Goal: Task Accomplishment & Management: Manage account settings

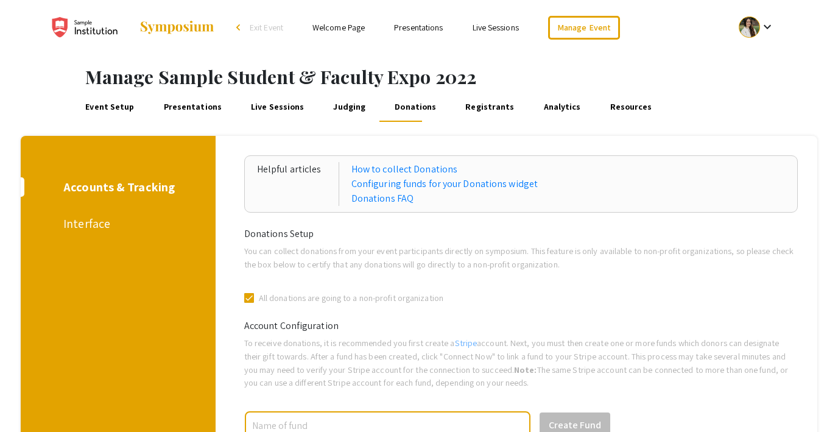
click at [261, 25] on span "Exit Event" at bounding box center [267, 27] width 34 height 11
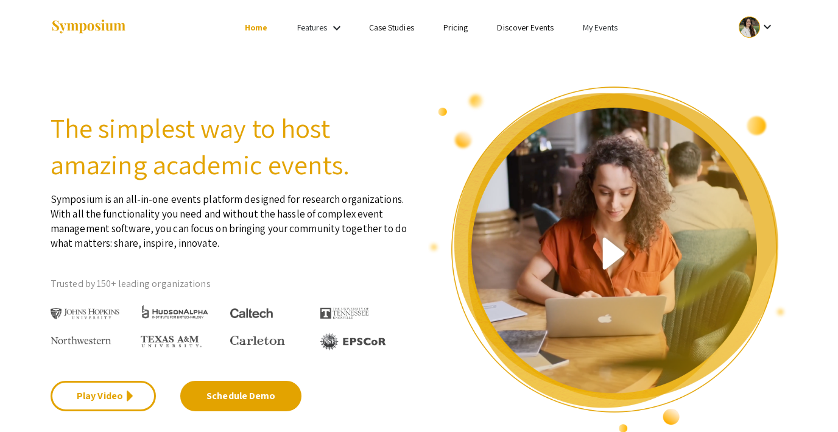
click at [517, 25] on link "Discover Events" at bounding box center [525, 27] width 57 height 11
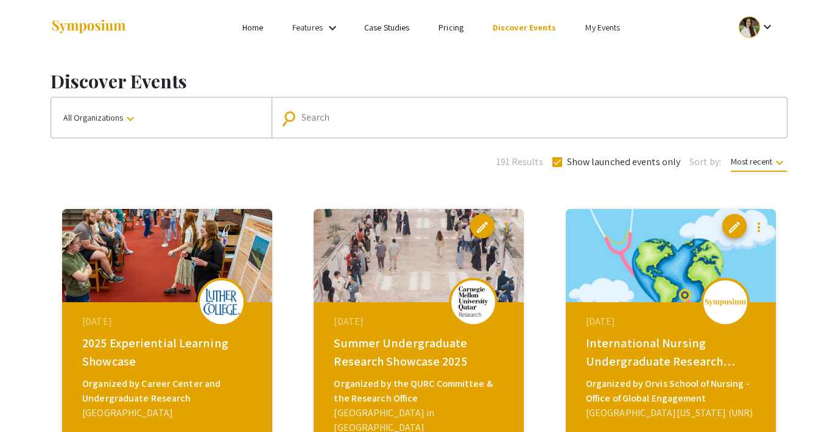
click at [247, 23] on link "Home" at bounding box center [252, 27] width 21 height 11
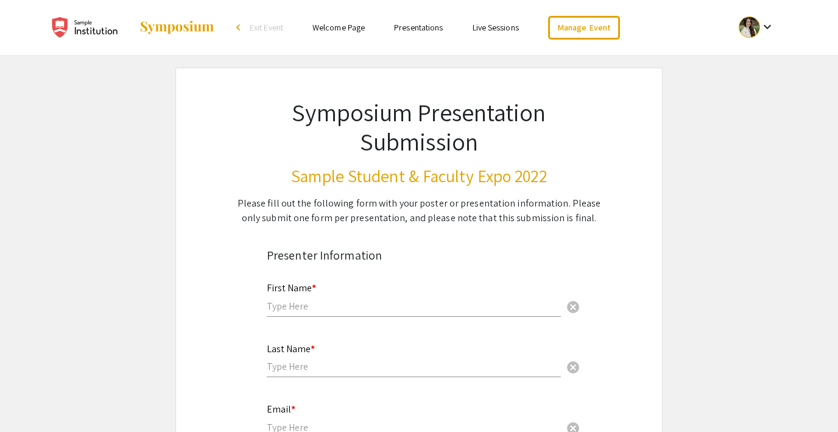
click at [263, 27] on span "Exit Event" at bounding box center [267, 27] width 34 height 11
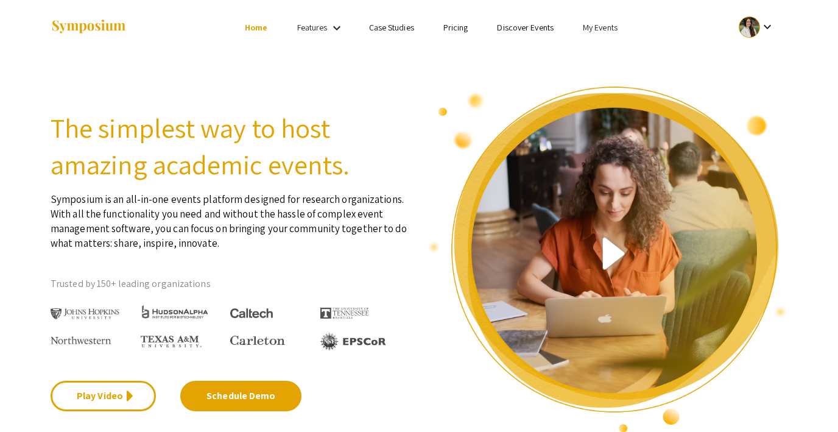
click at [595, 27] on link "My Events" at bounding box center [600, 27] width 35 height 11
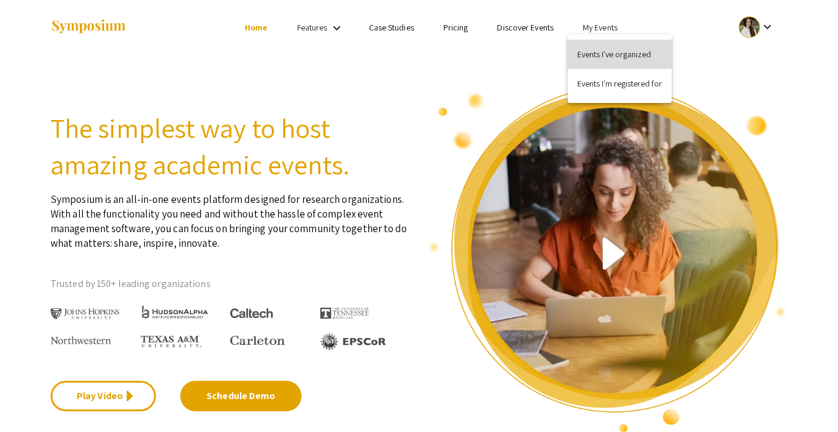
click at [605, 54] on button "Events I've organized" at bounding box center [620, 54] width 104 height 29
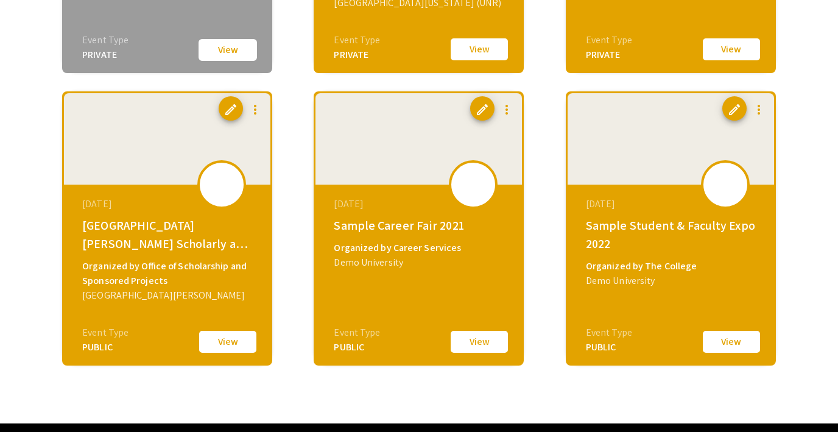
scroll to position [1547, 0]
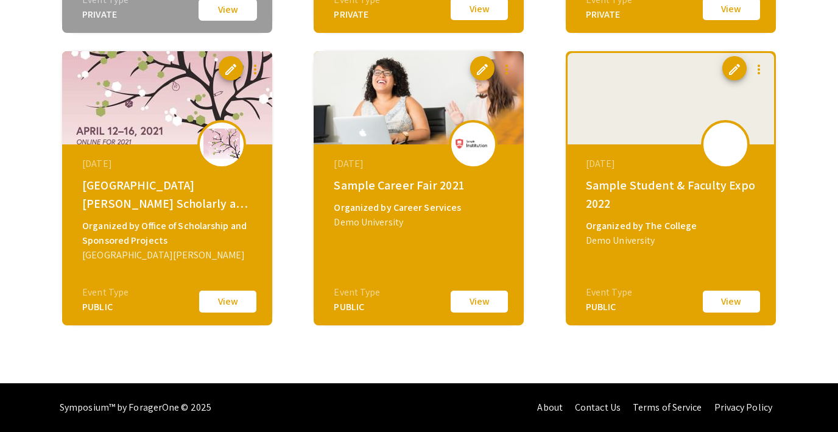
click at [726, 303] on button "View" at bounding box center [731, 302] width 61 height 26
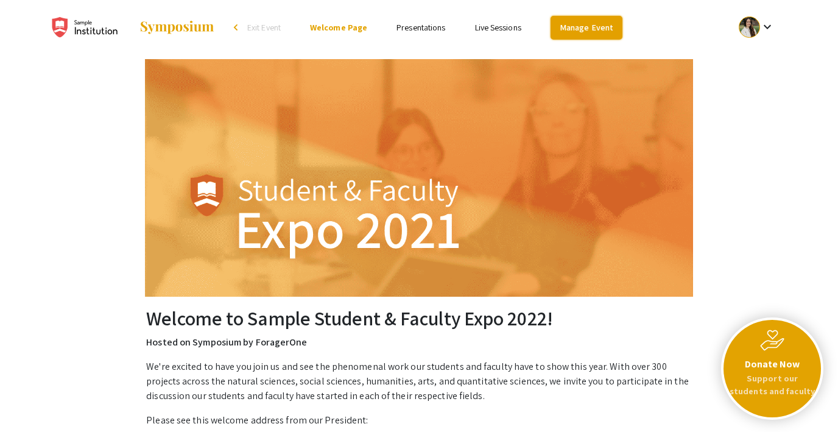
click at [586, 23] on link "Manage Event" at bounding box center [587, 28] width 72 height 24
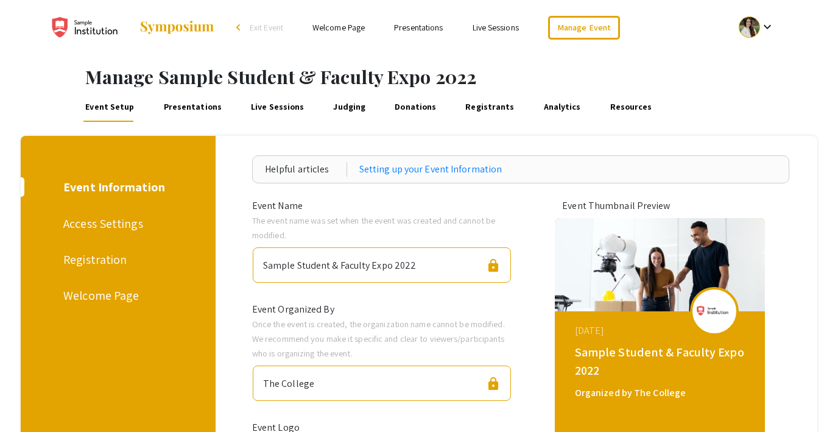
click at [88, 267] on div "Registration" at bounding box center [115, 259] width 105 height 18
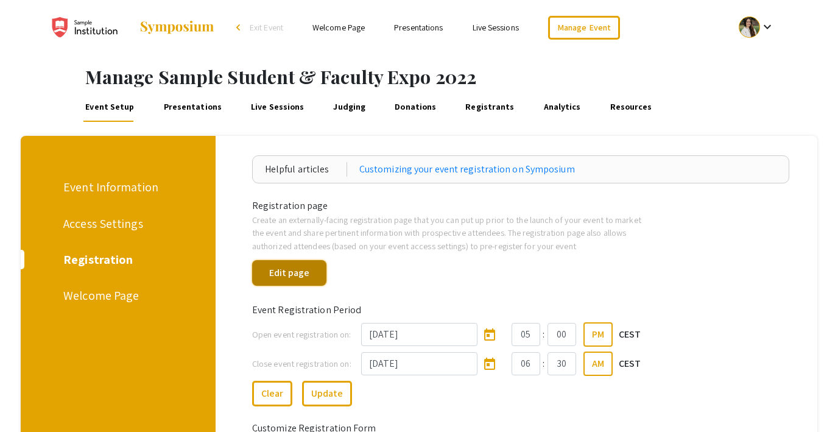
click at [302, 277] on button "Edit page" at bounding box center [289, 273] width 74 height 26
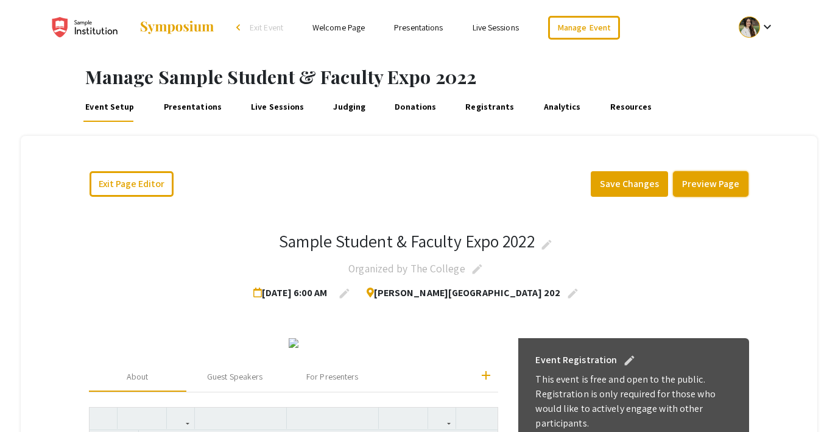
click at [707, 185] on button "Preview Page" at bounding box center [711, 184] width 76 height 26
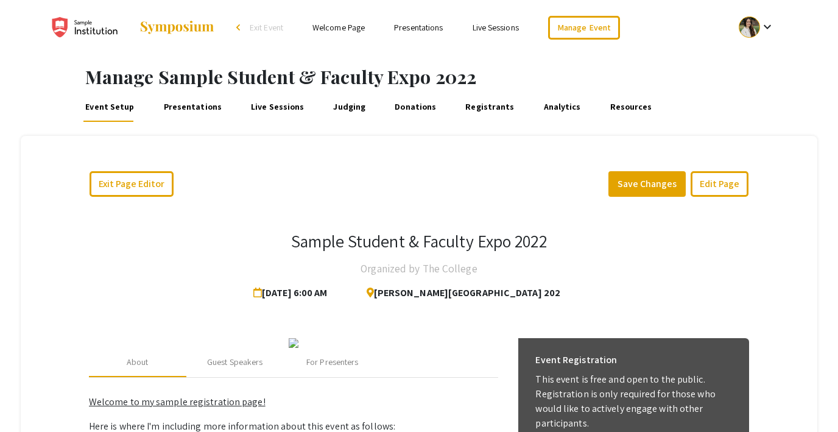
click at [338, 27] on link "Welcome Page" at bounding box center [339, 27] width 52 height 11
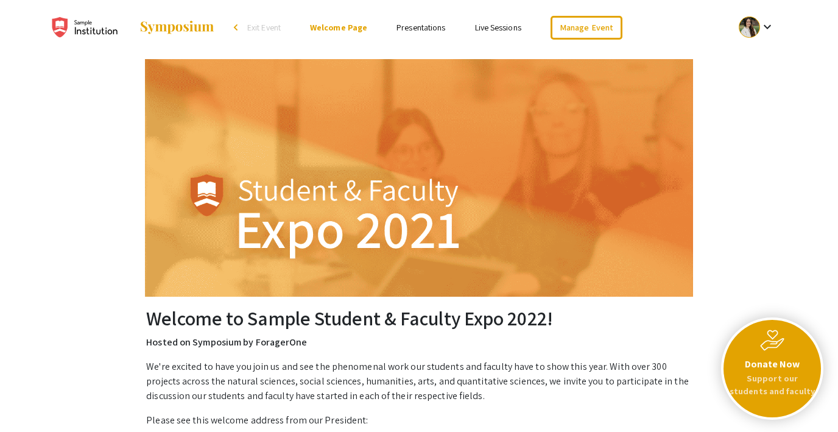
click at [416, 29] on link "Presentations" at bounding box center [421, 27] width 49 height 11
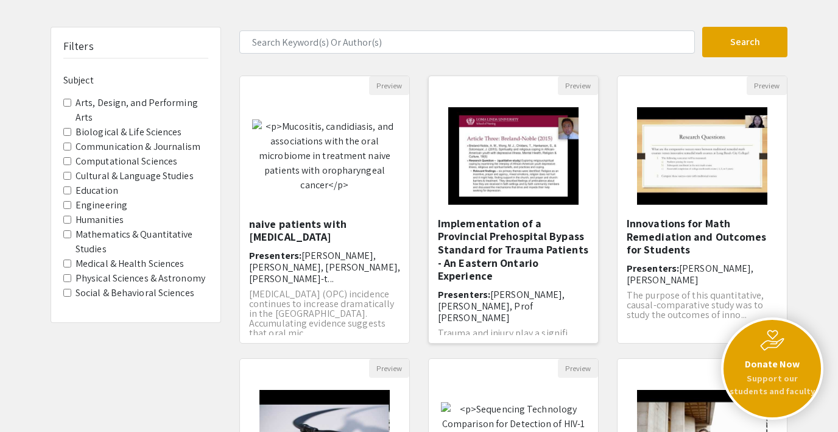
scroll to position [37, 0]
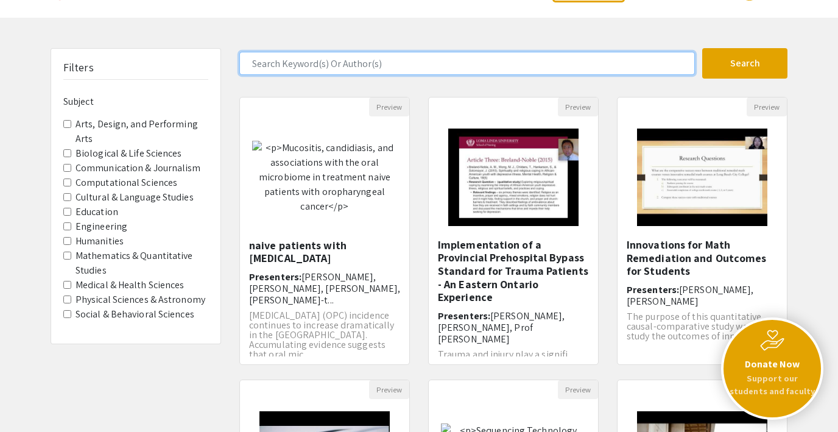
click at [333, 63] on input "Search Keyword(s) Or Author(s)" at bounding box center [467, 63] width 456 height 23
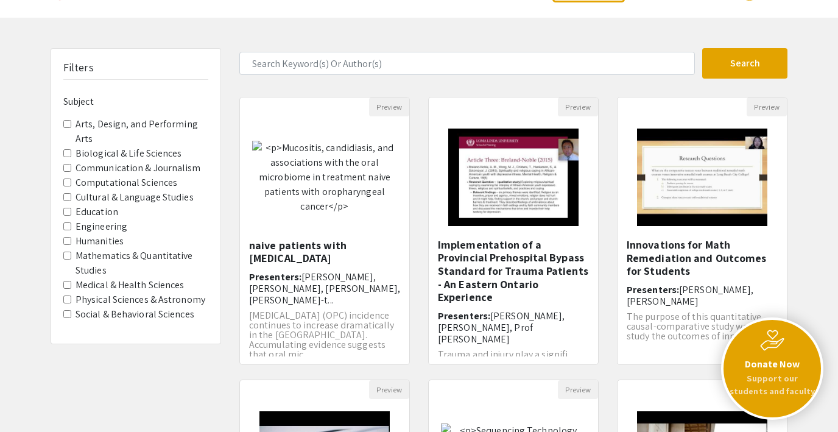
click at [247, 84] on div "Search 10 Results found Preview Mucositis, candidiasis, and associations with t…" at bounding box center [513, 369] width 567 height 643
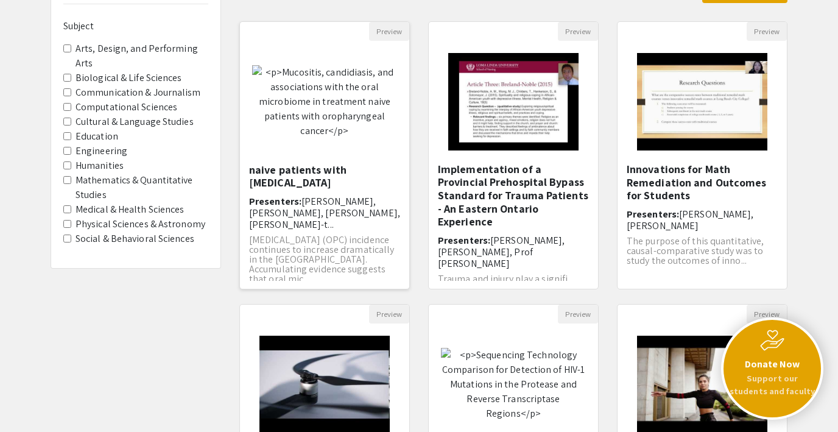
scroll to position [131, 0]
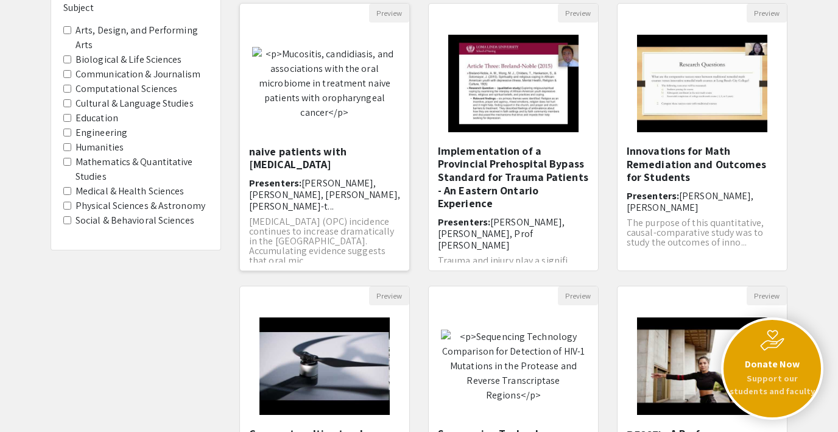
click at [345, 100] on img "Open Presentation <p>Mucositis, candidiasis, and associations with the oral mic…" at bounding box center [324, 83] width 169 height 97
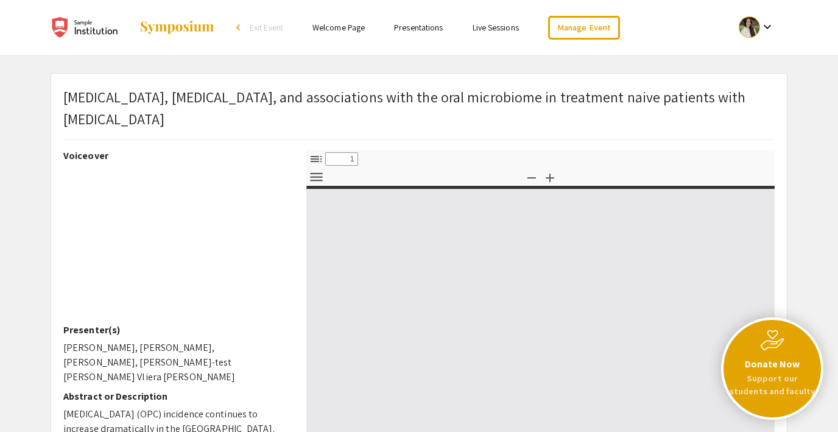
scroll to position [131, 0]
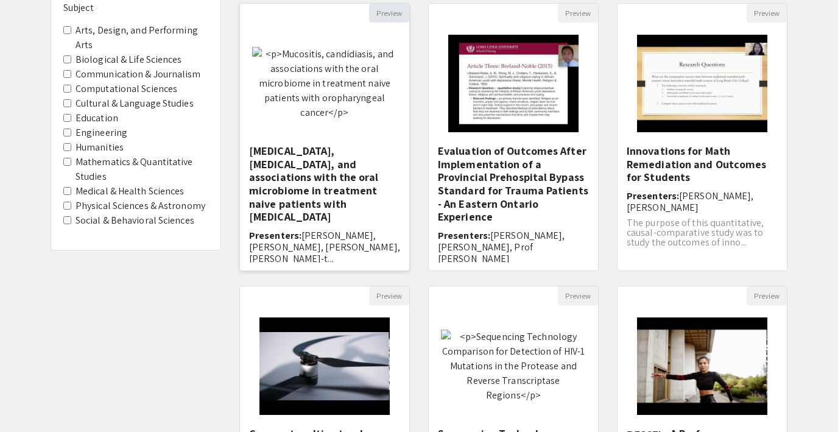
click at [383, 16] on button "Preview" at bounding box center [389, 13] width 40 height 19
select select "custom"
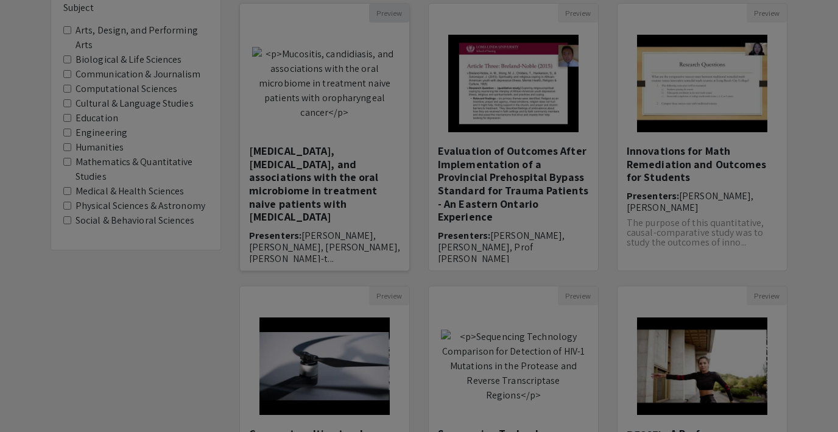
type input "0"
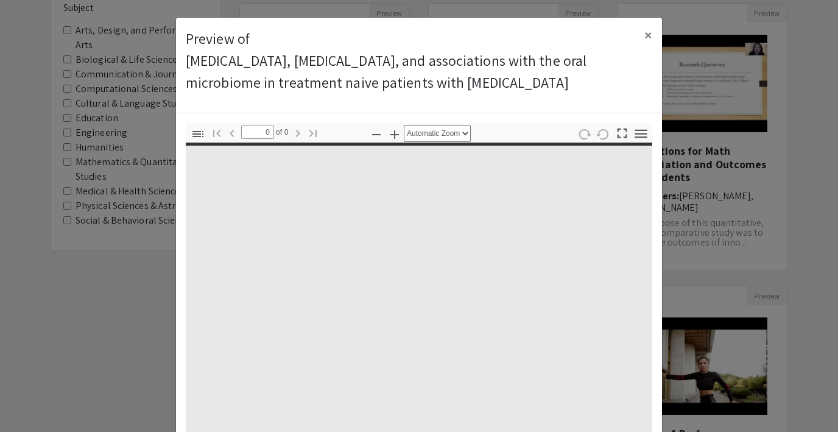
select select "custom"
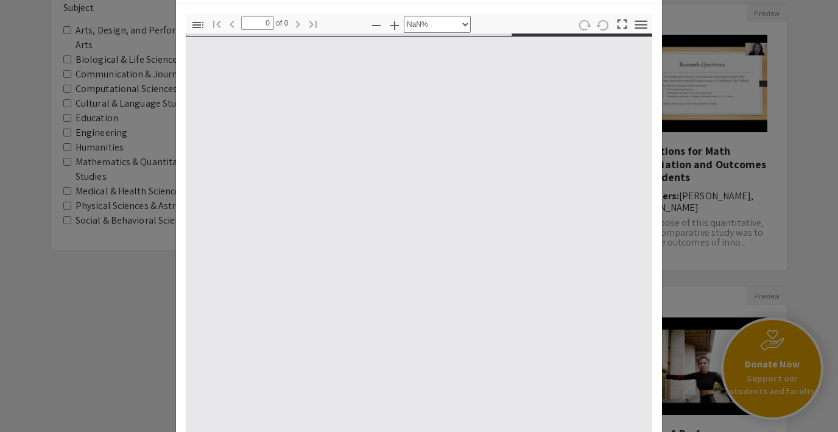
type input "1"
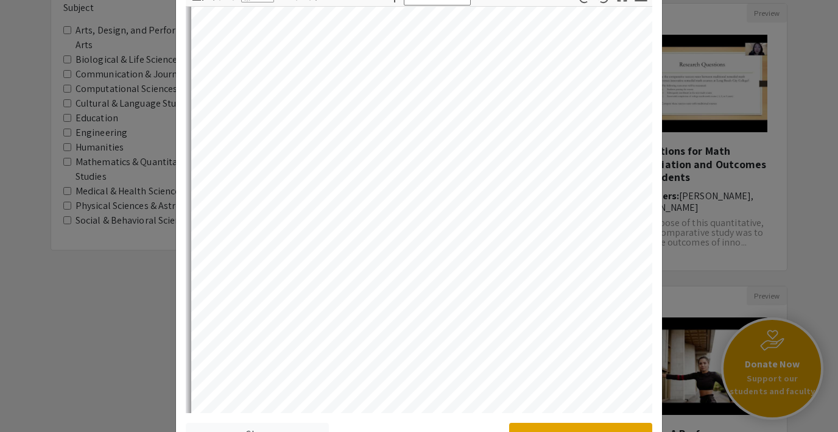
scroll to position [141, 0]
select select "auto"
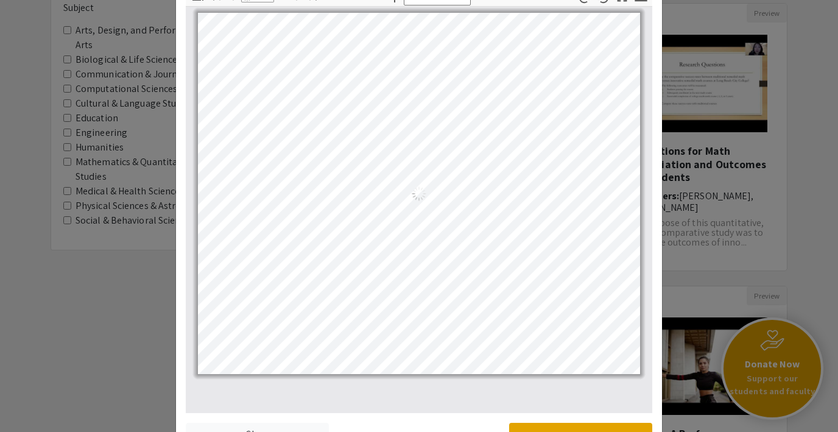
scroll to position [180, 0]
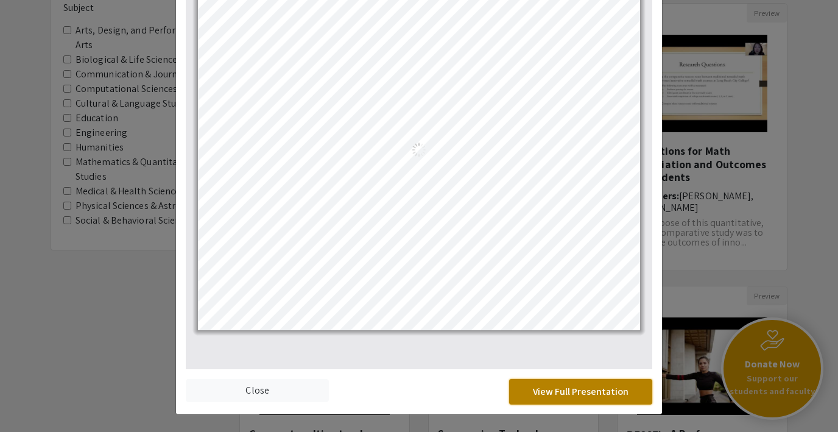
click at [583, 390] on button "View Full Presentation" at bounding box center [580, 392] width 143 height 26
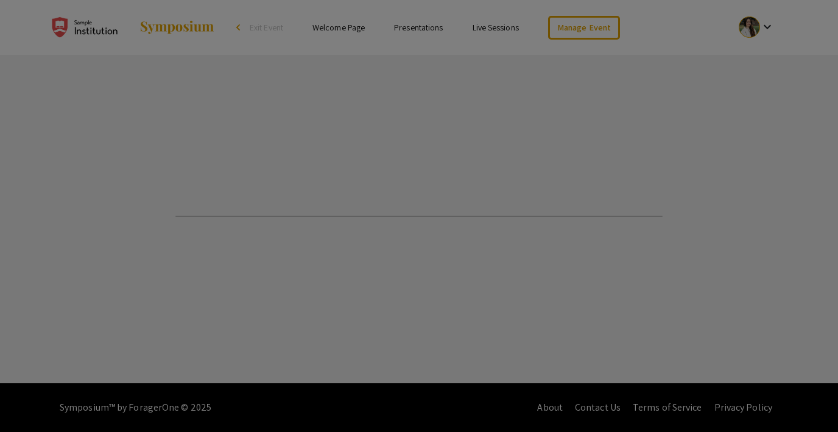
select select "custom"
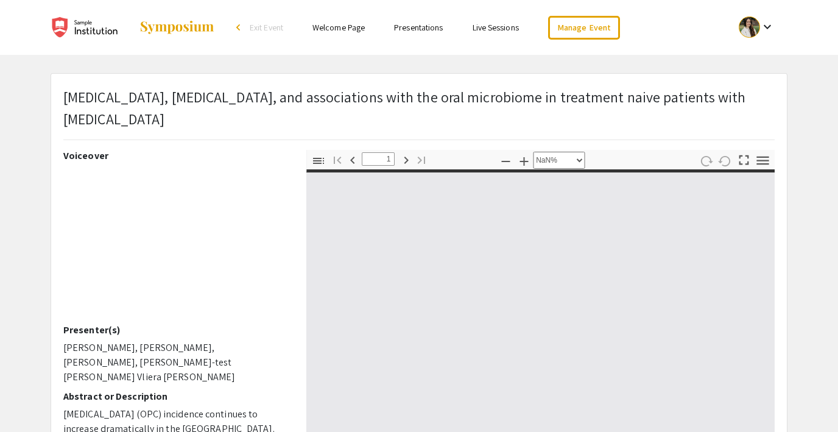
type input "0"
select select "custom"
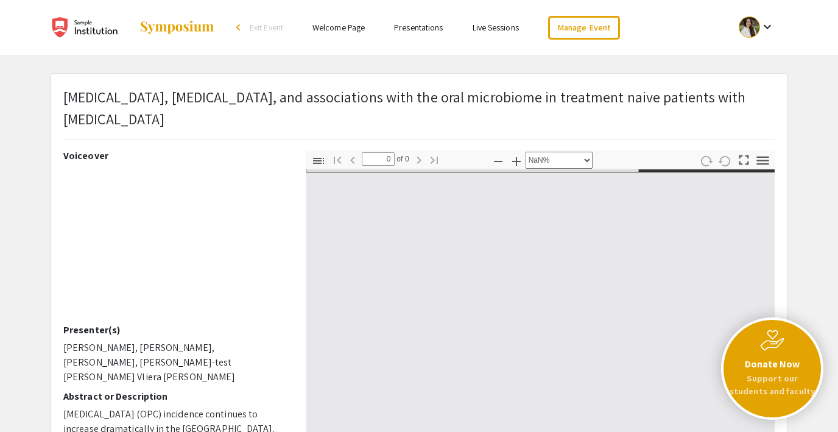
type input "1"
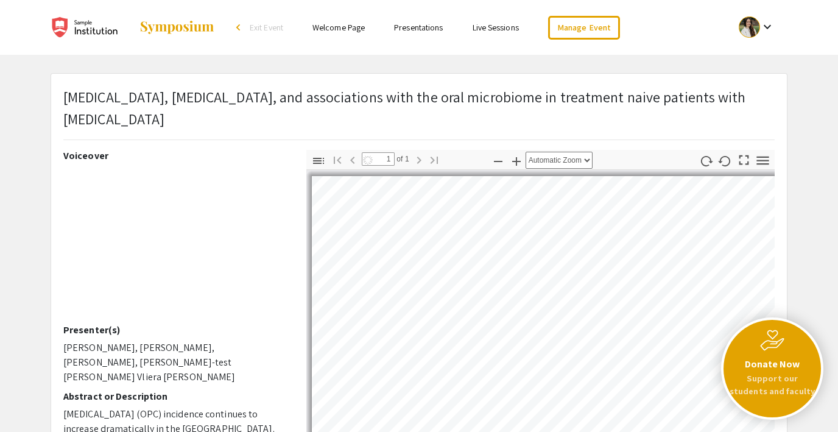
select select "auto"
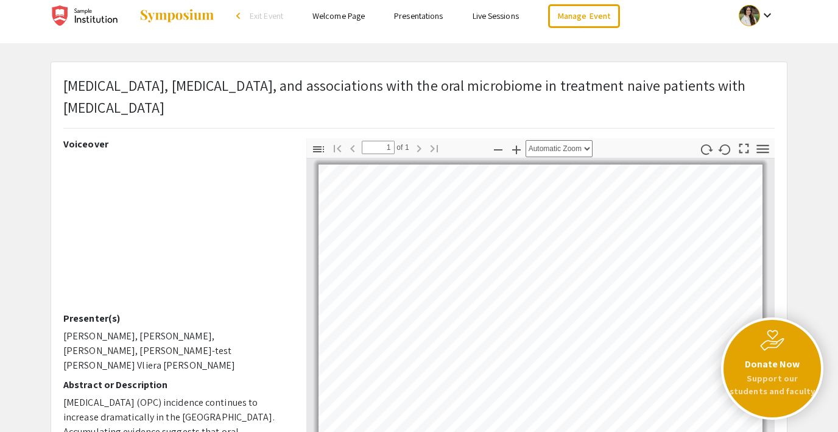
scroll to position [9, 0]
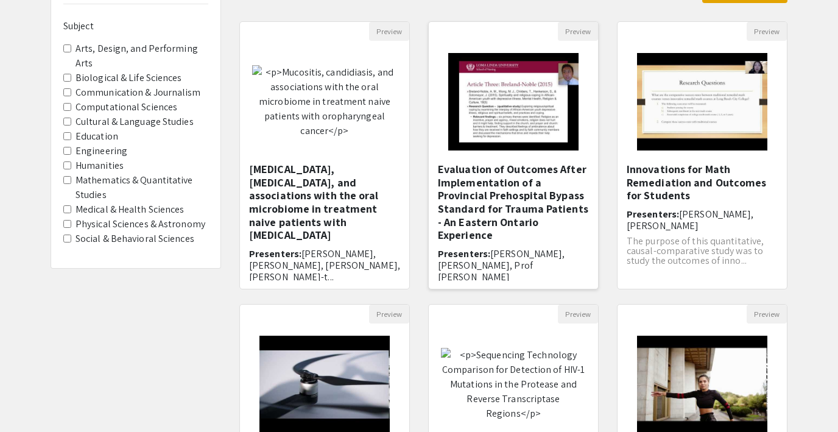
scroll to position [111, 0]
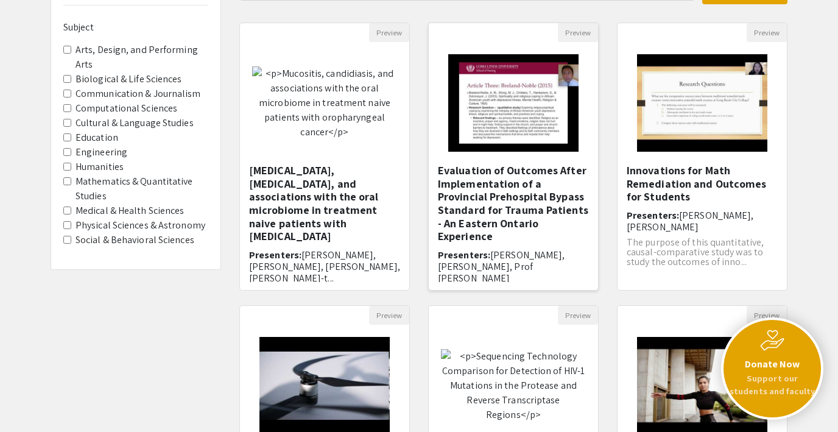
click at [508, 107] on img "Open Presentation <p>Evaluation of Outcomes After Implementation of a Provincia…" at bounding box center [513, 103] width 154 height 122
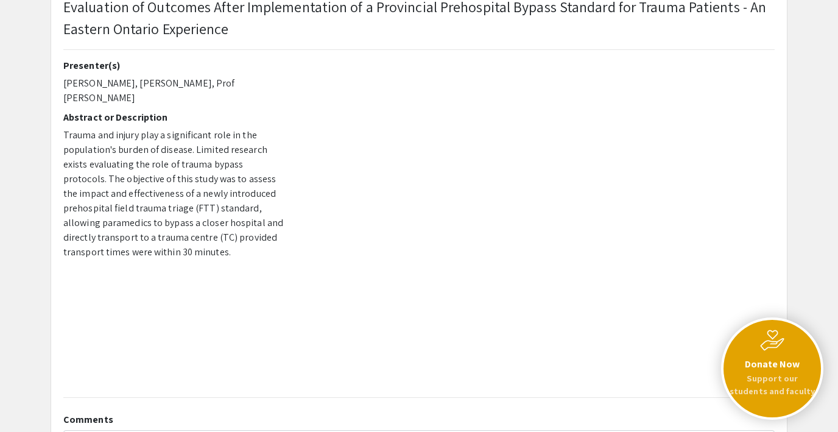
scroll to position [111, 0]
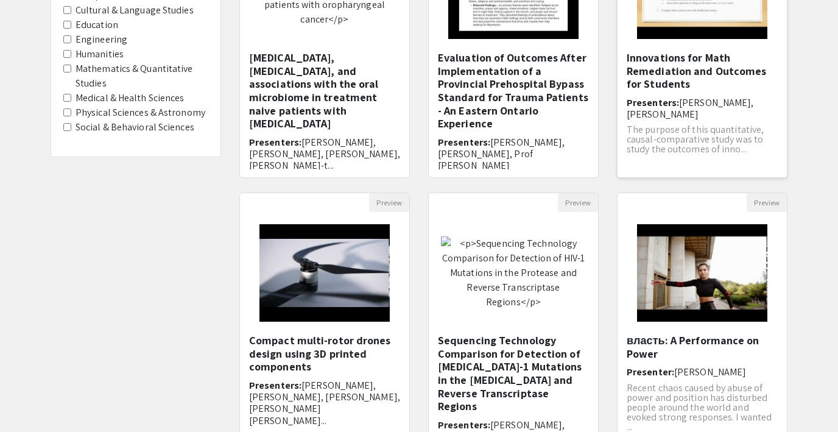
scroll to position [246, 0]
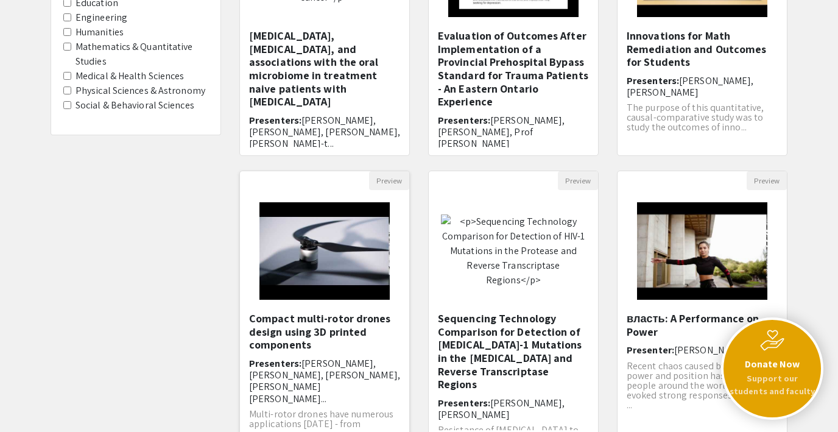
click at [302, 262] on img "Open Presentation <p>Compact multi-rotor drones design using 3D printed compone…" at bounding box center [324, 251] width 154 height 122
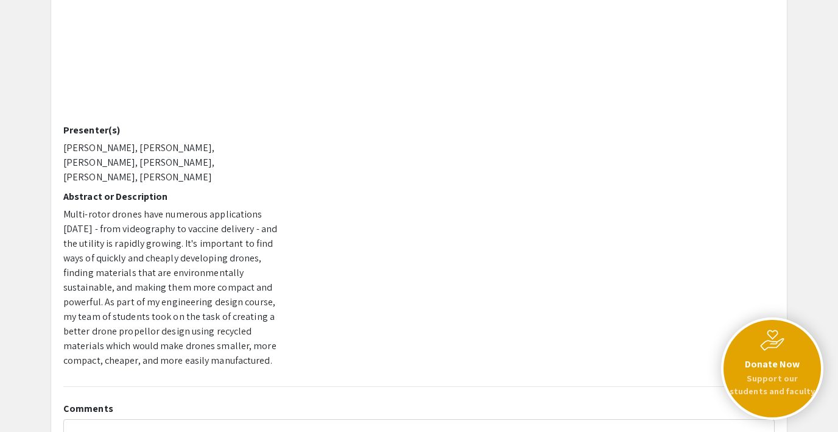
scroll to position [129, 0]
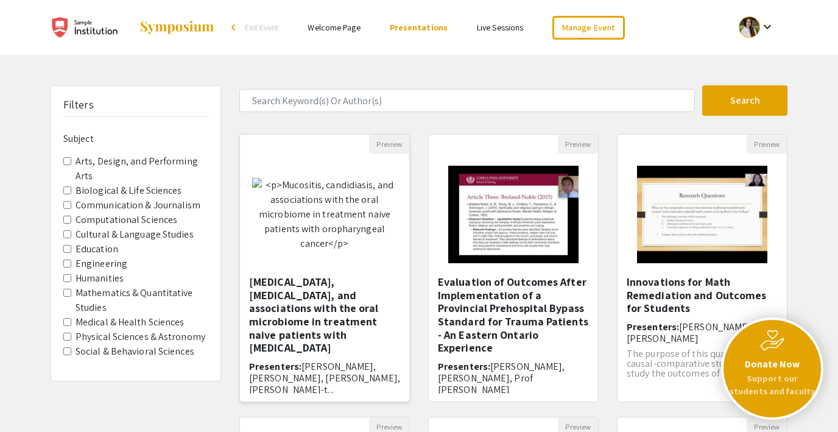
click at [339, 222] on img "Open Presentation <p>Mucositis, candidiasis, and associations with the oral mic…" at bounding box center [324, 214] width 169 height 97
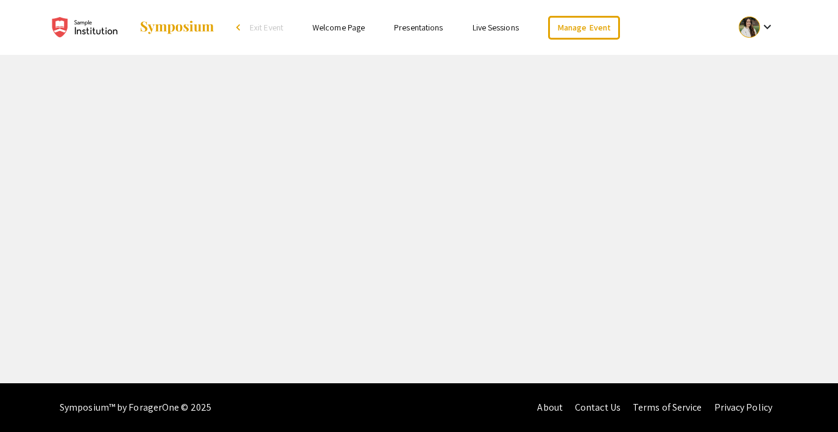
select select "custom"
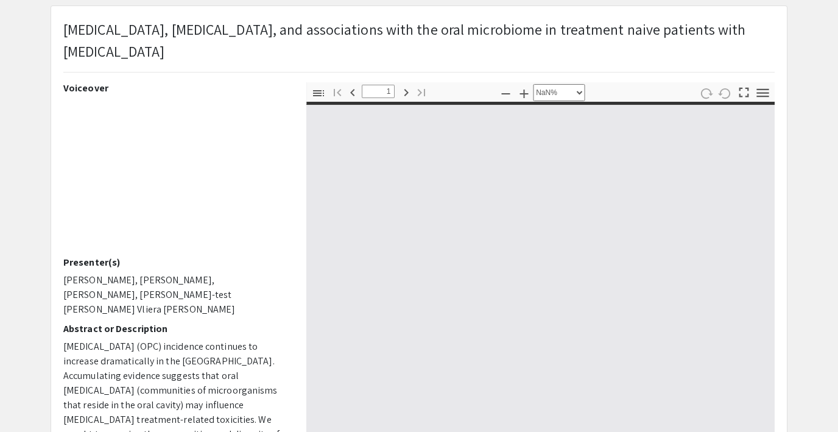
type input "0"
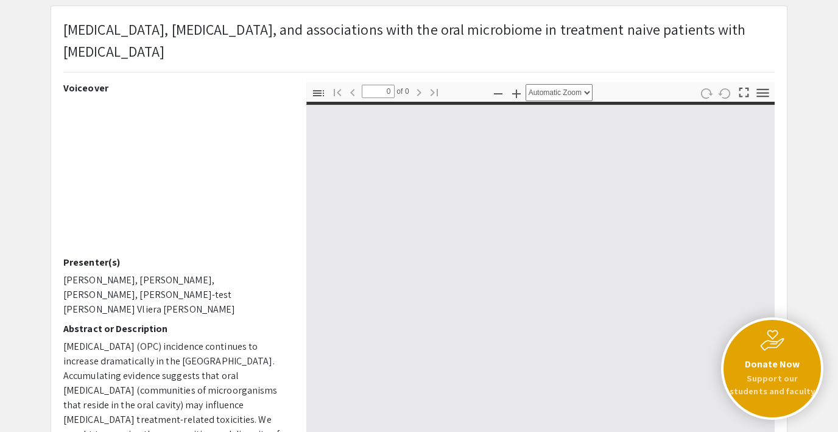
select select "custom"
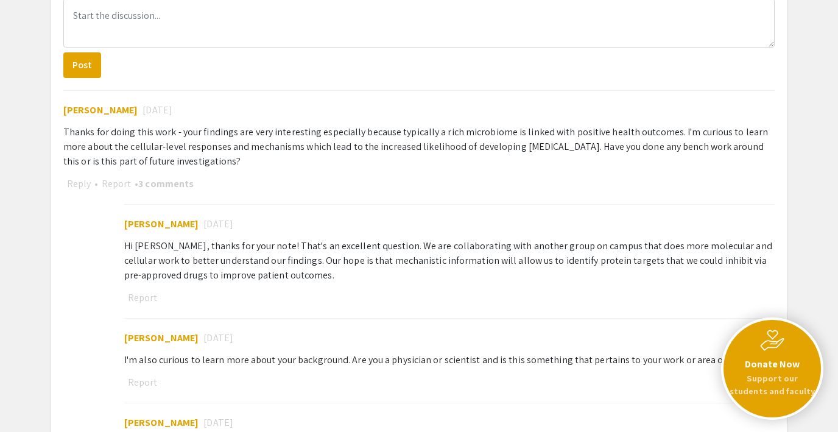
scroll to position [648, 0]
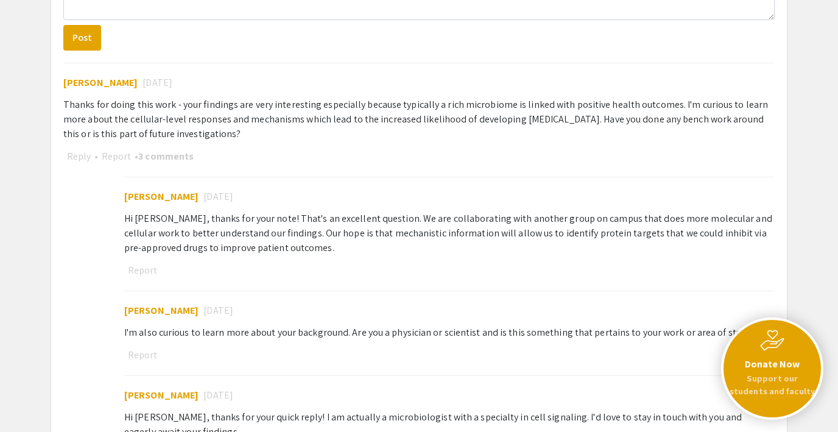
type input "1"
select select "auto"
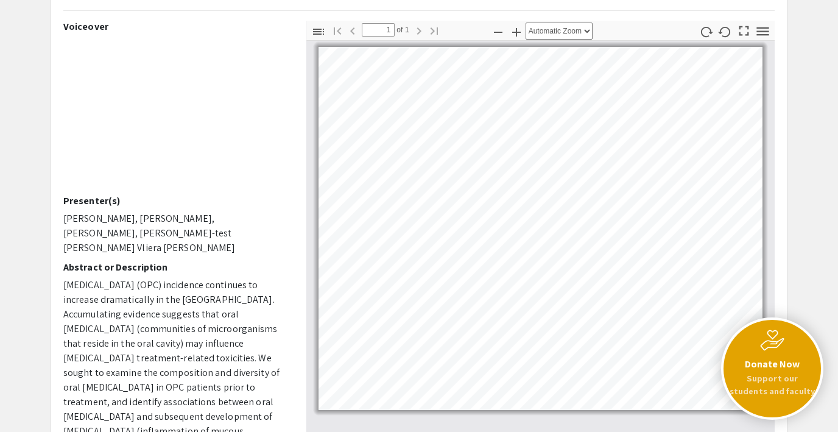
scroll to position [0, 0]
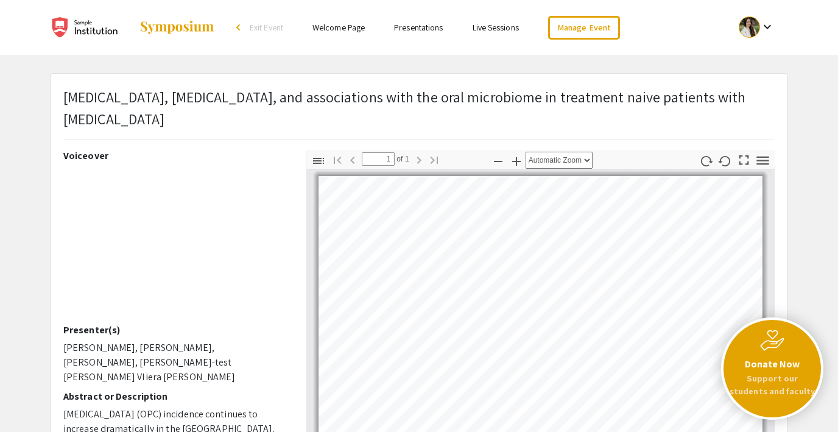
click at [493, 27] on link "Live Sessions" at bounding box center [496, 27] width 46 height 11
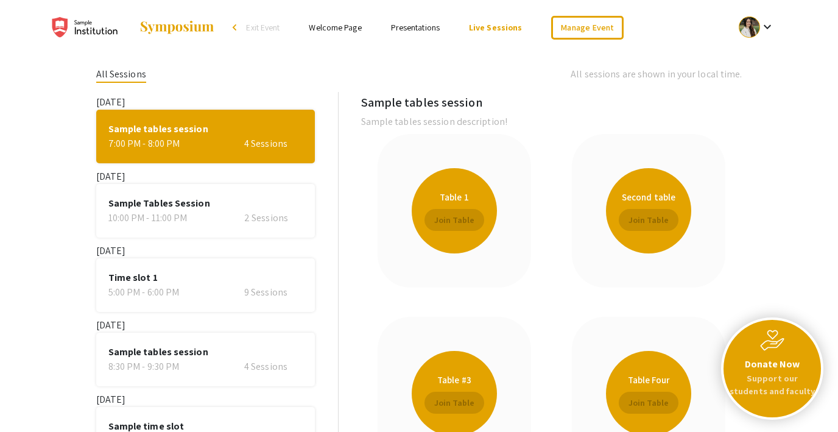
scroll to position [44, 0]
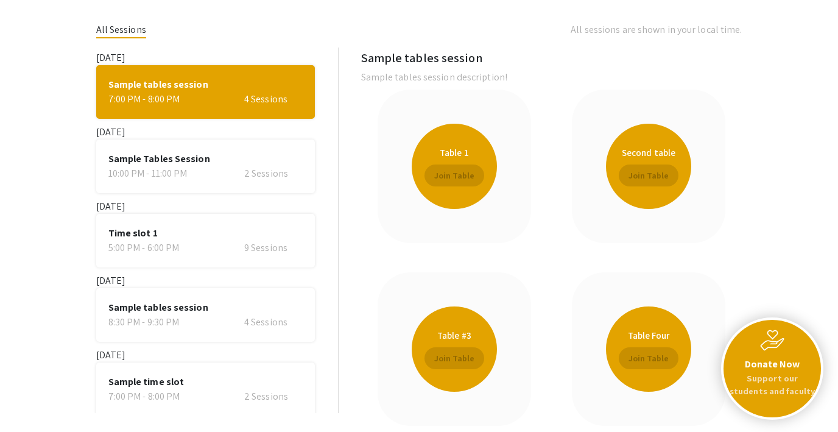
click at [233, 183] on div "Sample Tables Session 10:00 PM - 11:00 PM 2 Sessions" at bounding box center [205, 167] width 219 height 54
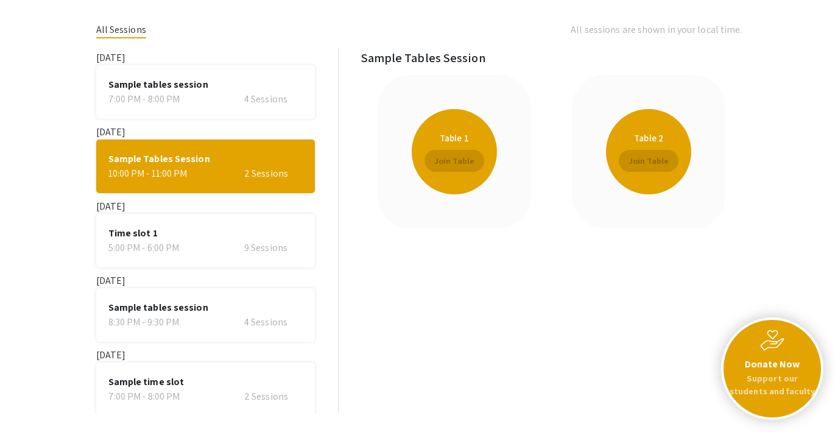
scroll to position [0, 0]
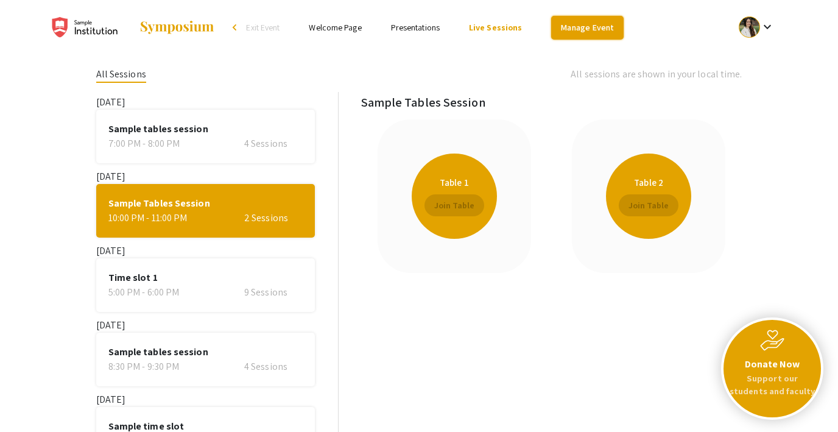
click at [597, 29] on link "Manage Event" at bounding box center [587, 28] width 72 height 24
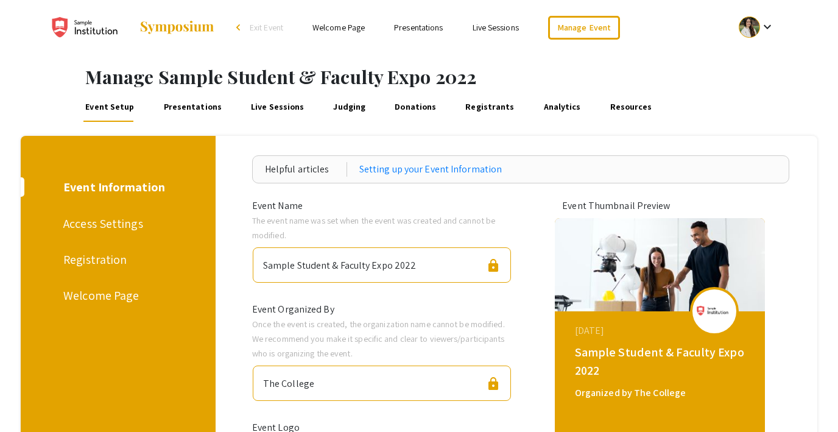
click at [186, 110] on link "Presentations" at bounding box center [192, 107] width 62 height 29
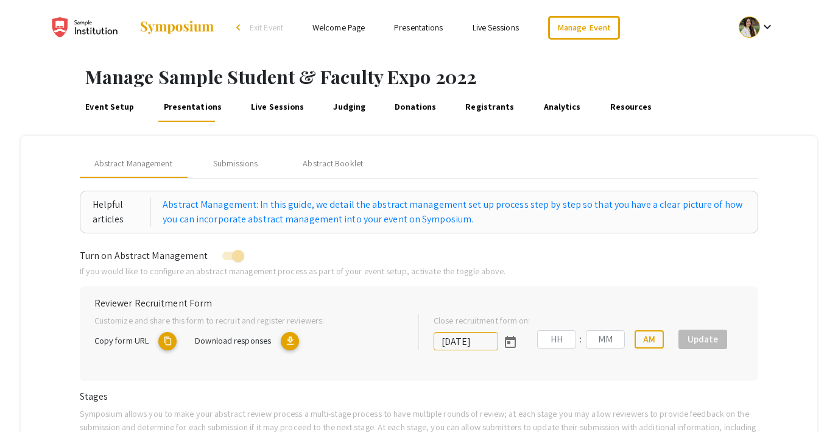
scroll to position [108, 0]
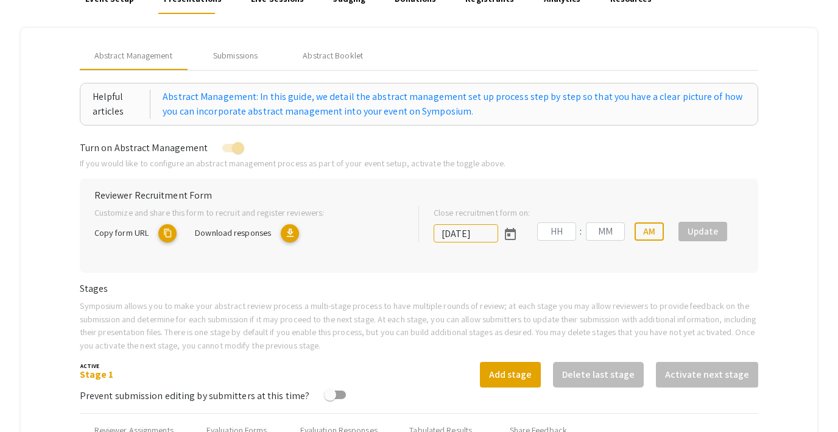
type input "7/8/2022"
type input "09"
type input "00"
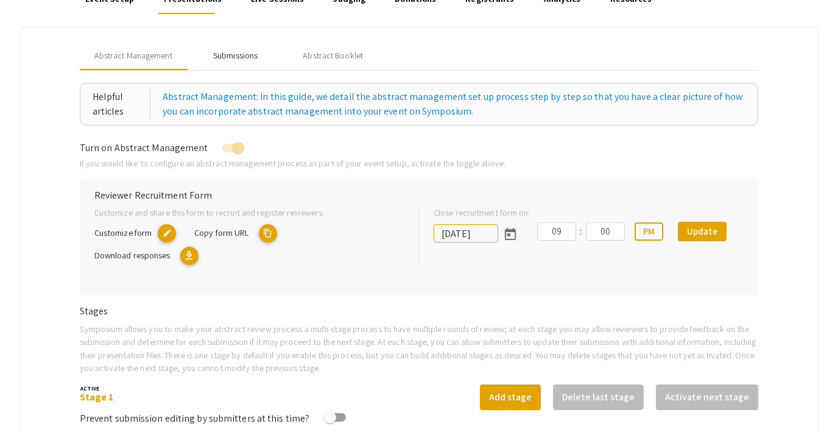
click at [233, 55] on div "Submissions" at bounding box center [235, 55] width 44 height 13
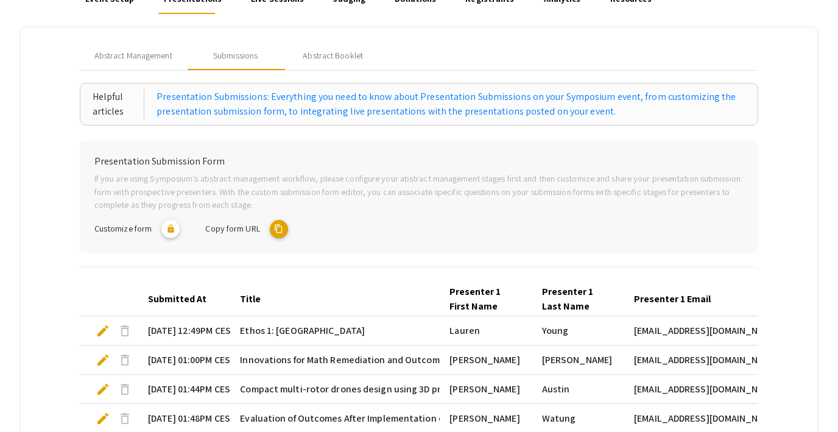
click at [277, 230] on mat-icon "content_copy" at bounding box center [279, 229] width 18 height 18
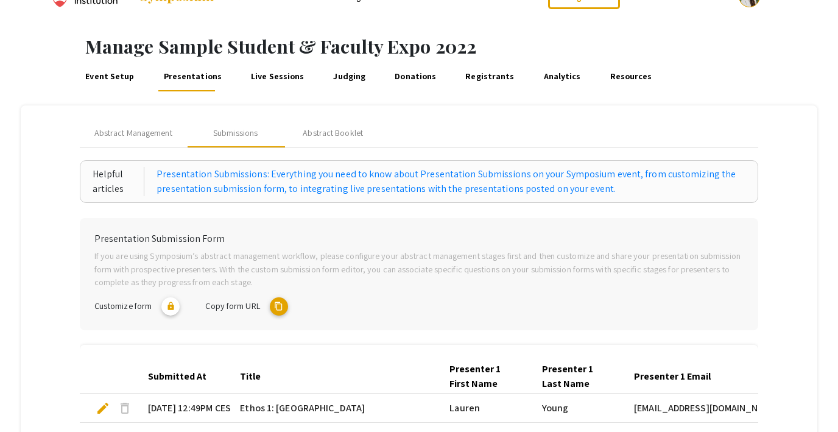
scroll to position [0, 0]
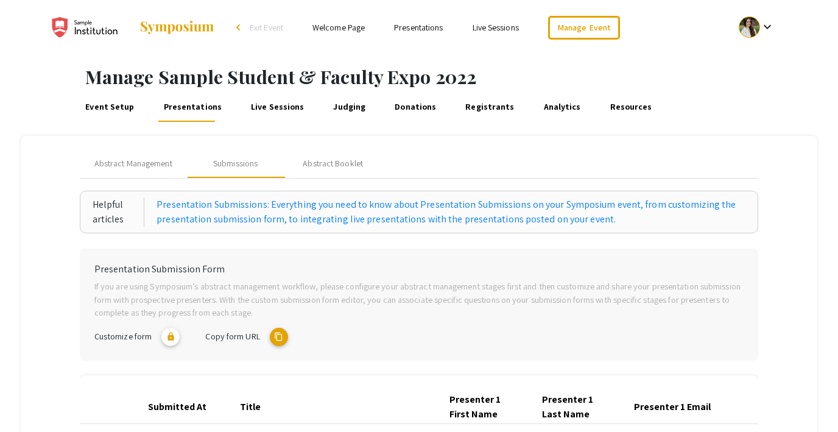
click at [108, 108] on link "Event Setup" at bounding box center [109, 107] width 53 height 29
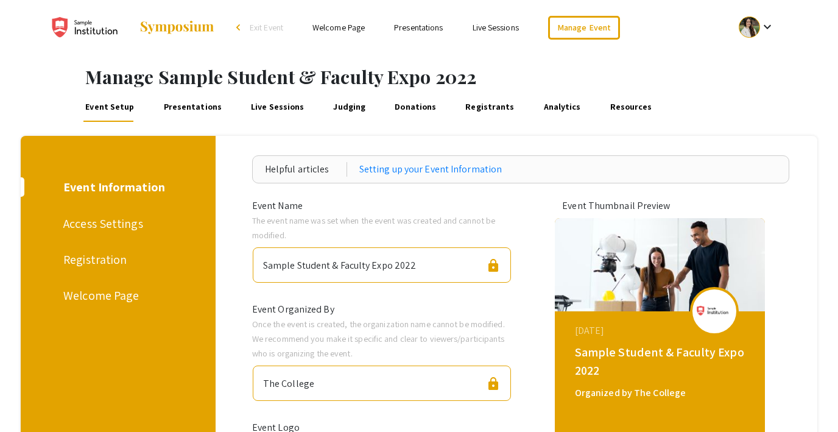
click at [101, 256] on div "Registration" at bounding box center [115, 259] width 105 height 18
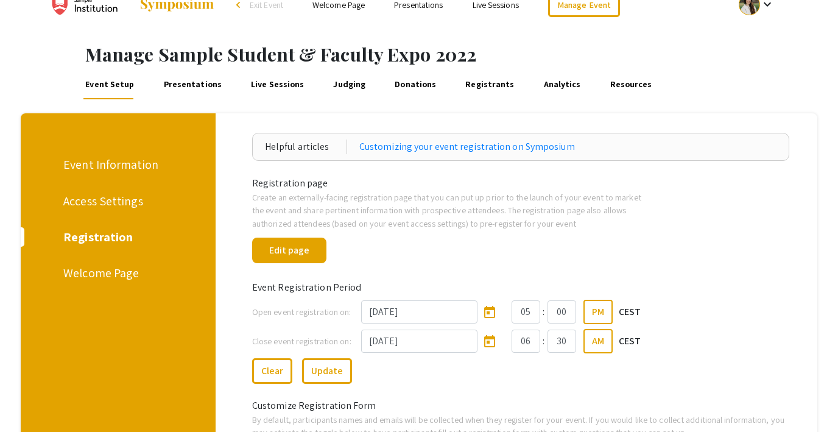
scroll to position [21, 0]
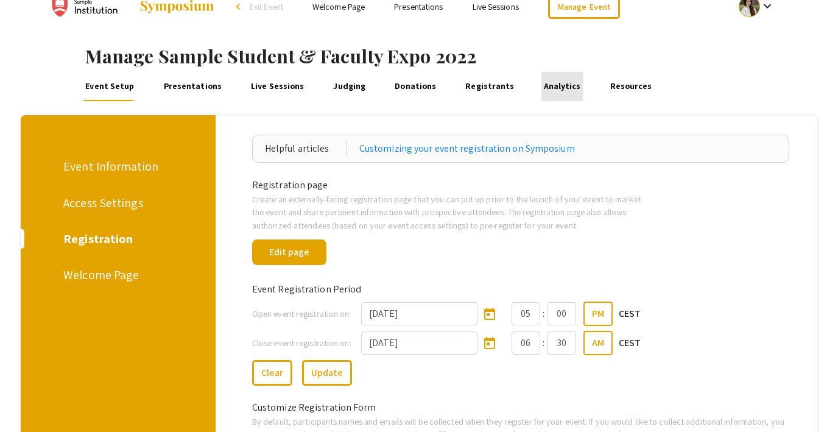
click at [545, 79] on link "Analytics" at bounding box center [562, 86] width 41 height 29
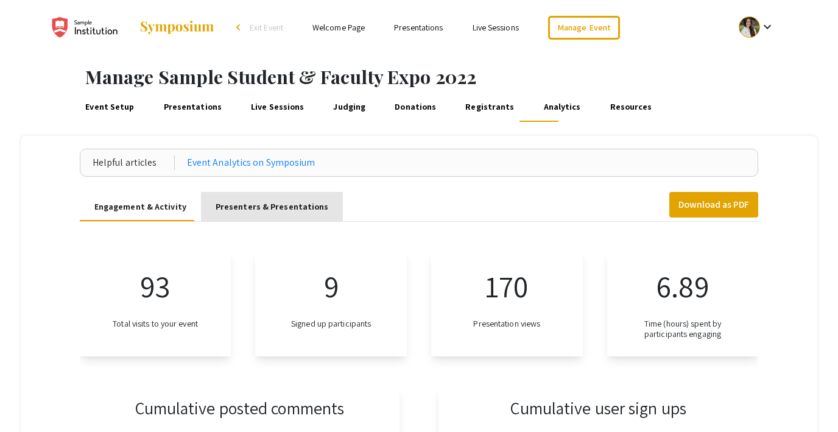
click at [270, 209] on div "Presenters & Presentations" at bounding box center [272, 206] width 113 height 13
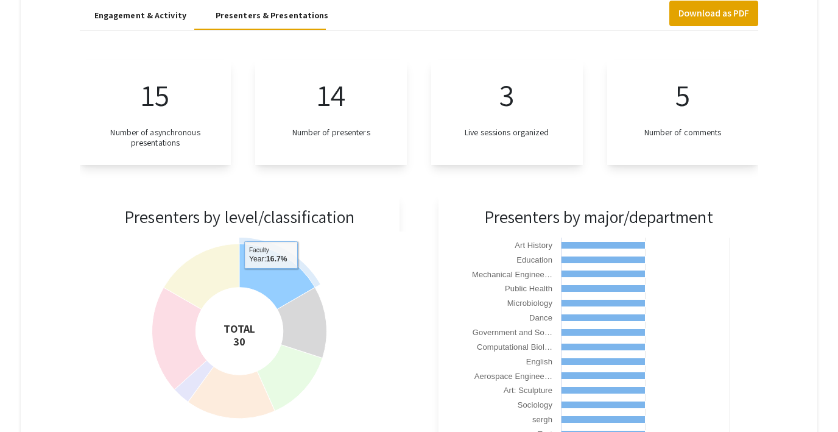
scroll to position [174, 0]
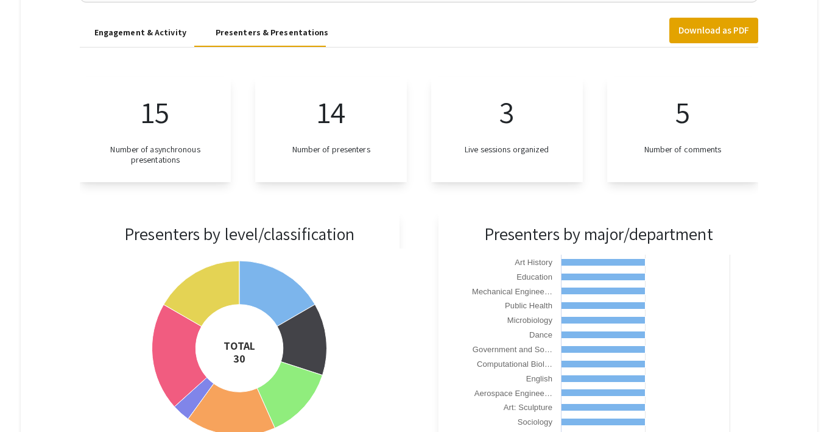
click at [145, 35] on div "Engagement & Activity" at bounding box center [140, 32] width 92 height 13
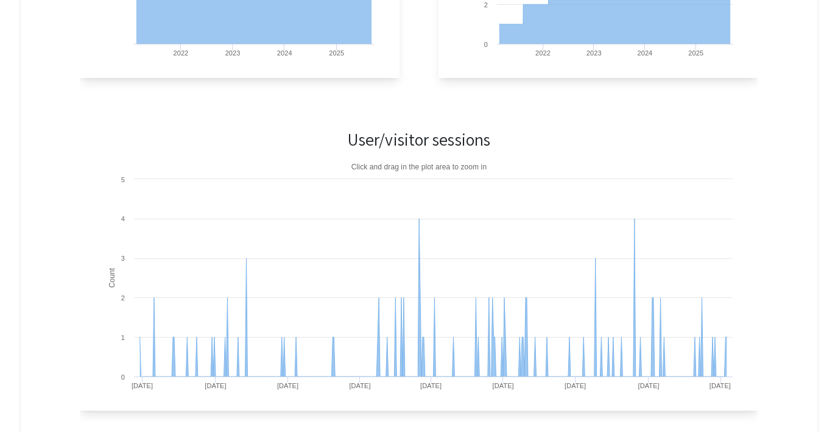
scroll to position [610, 0]
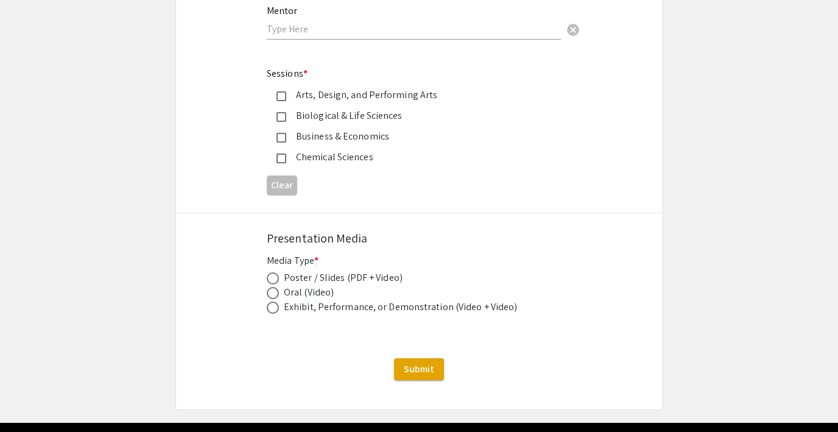
scroll to position [1480, 0]
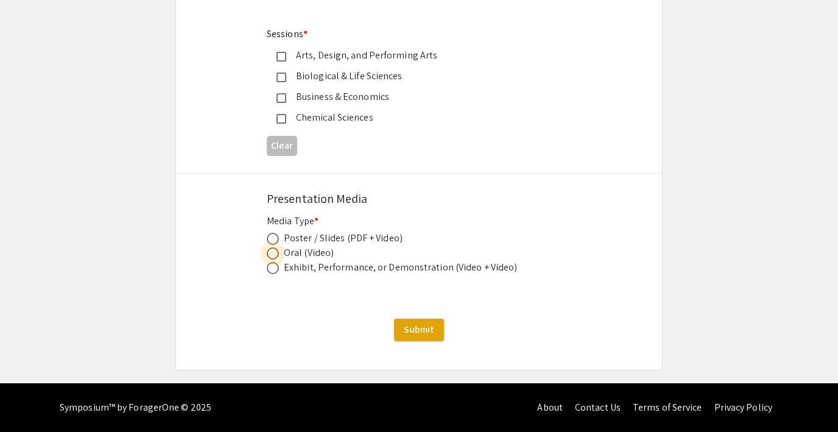
click at [273, 253] on span at bounding box center [273, 253] width 0 height 0
click at [272, 253] on input "radio" at bounding box center [273, 253] width 12 height 12
radio input "true"
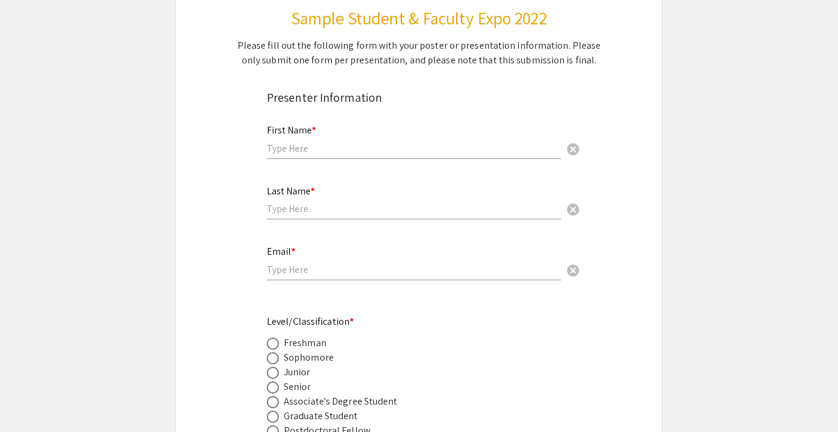
scroll to position [0, 0]
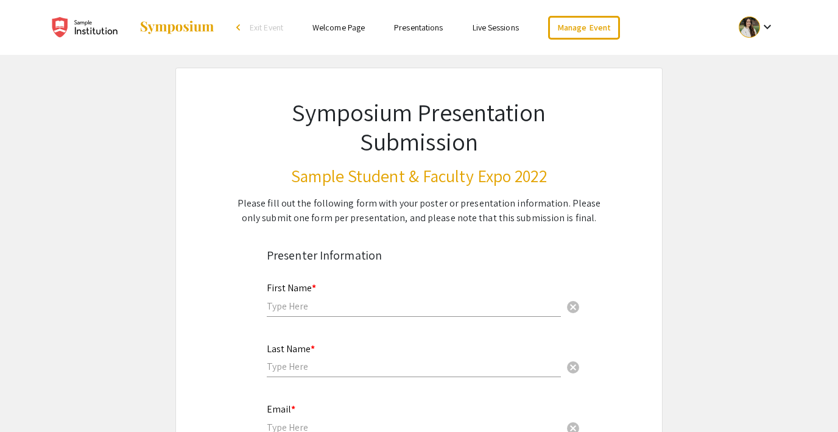
click at [404, 26] on link "Presentations" at bounding box center [418, 27] width 49 height 11
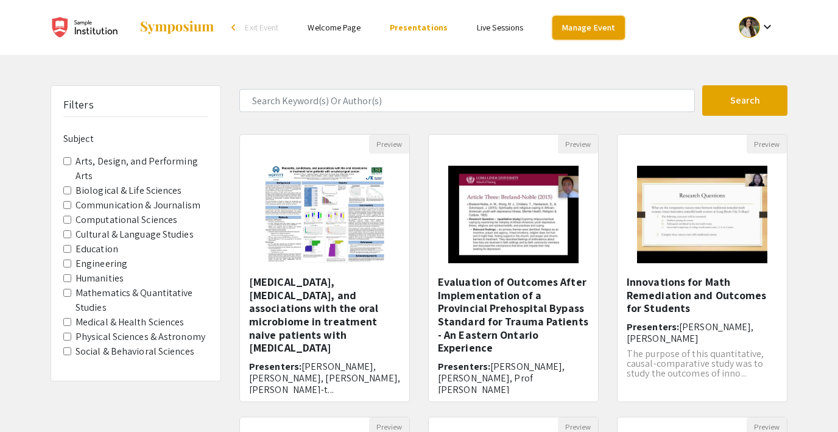
click at [573, 29] on link "Manage Event" at bounding box center [589, 28] width 72 height 24
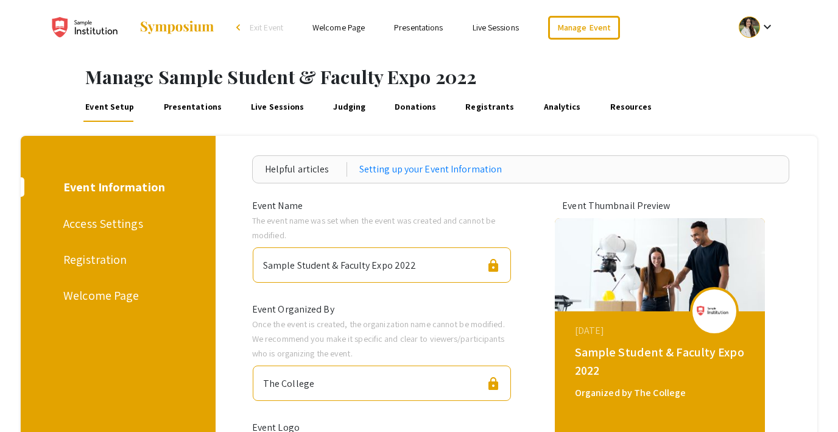
click at [193, 104] on link "Presentations" at bounding box center [192, 107] width 62 height 29
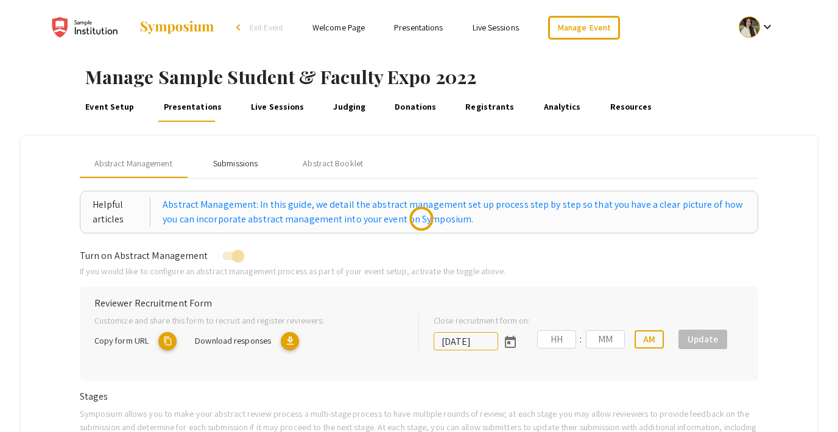
click at [228, 164] on div "Submissions" at bounding box center [235, 163] width 44 height 13
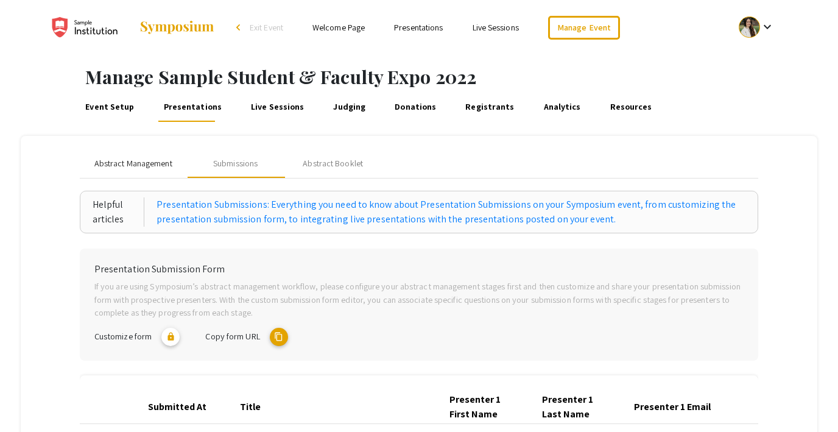
click at [120, 163] on span "Abstract Management" at bounding box center [133, 163] width 78 height 13
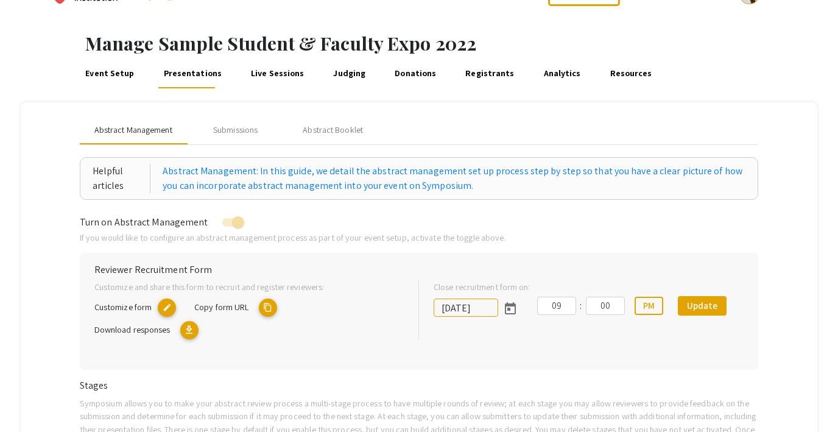
scroll to position [19, 0]
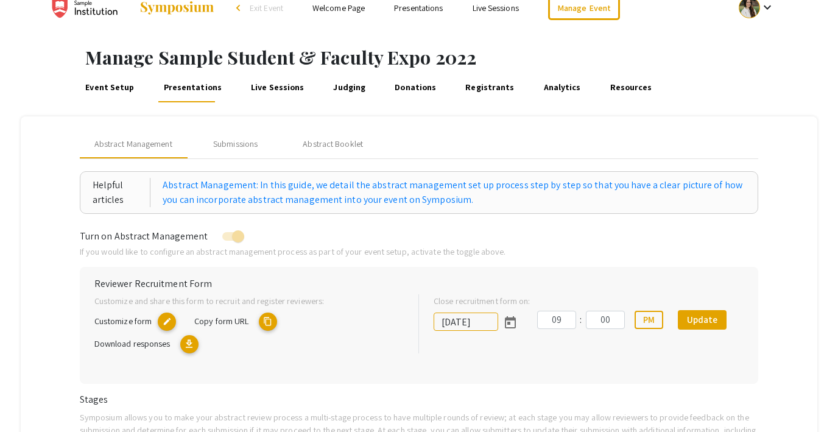
click at [108, 88] on link "Event Setup" at bounding box center [109, 87] width 53 height 29
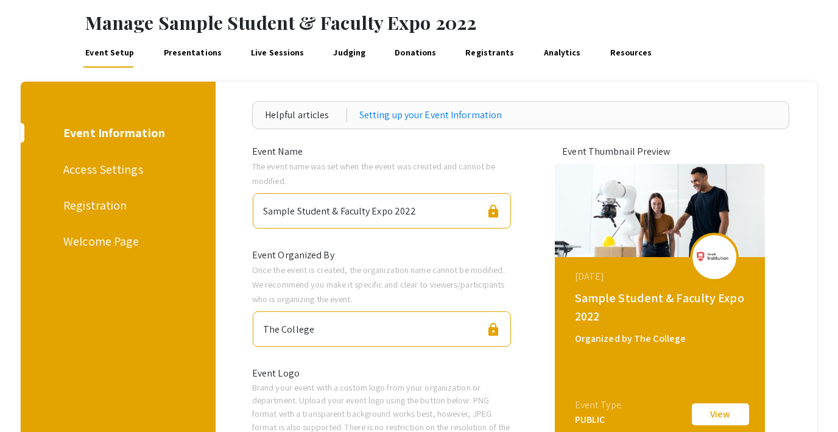
scroll to position [48, 0]
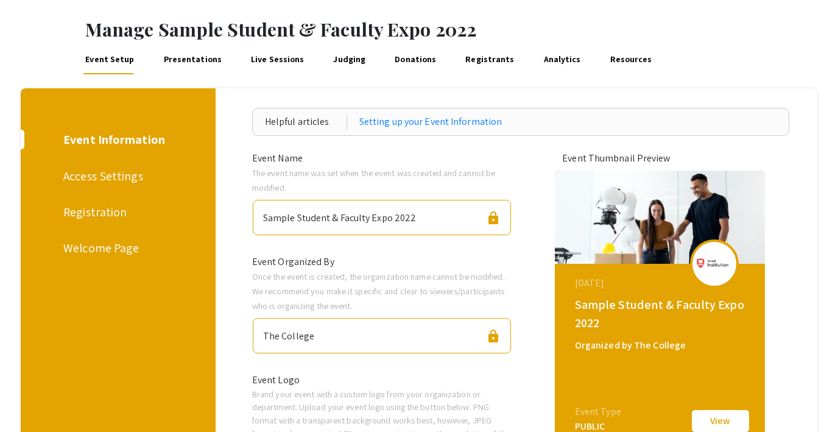
click at [108, 175] on div "Access Settings" at bounding box center [115, 176] width 105 height 18
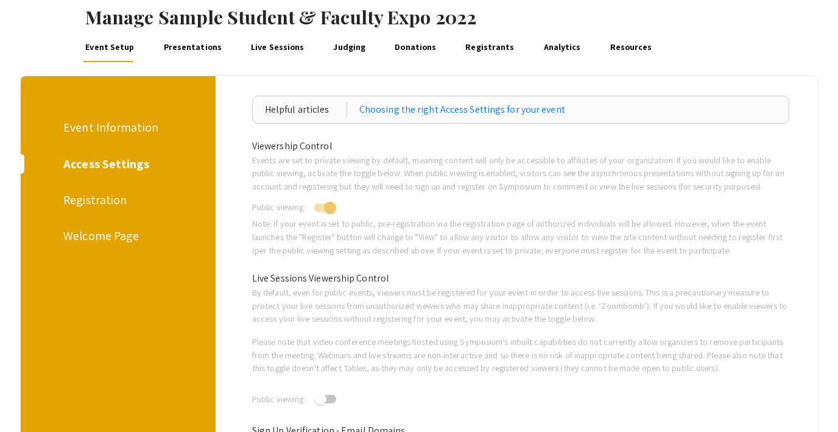
scroll to position [41, 0]
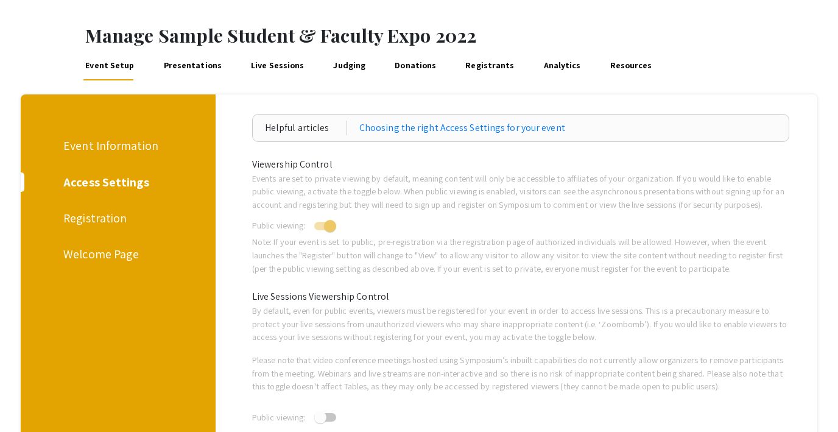
click at [83, 221] on div "Registration" at bounding box center [115, 218] width 105 height 18
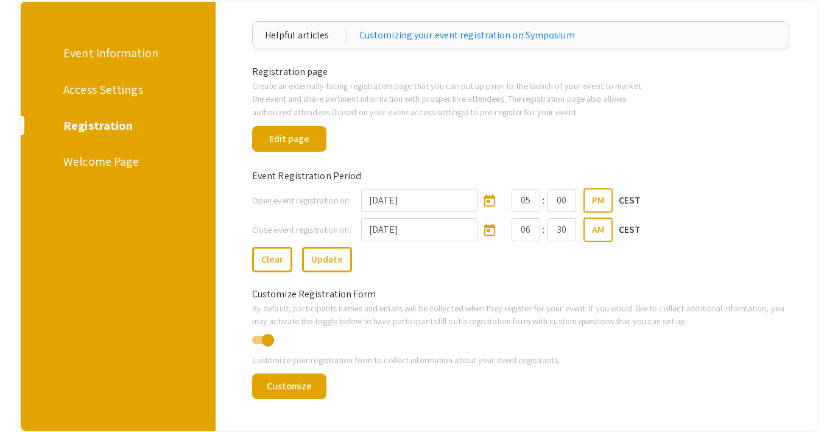
scroll to position [140, 0]
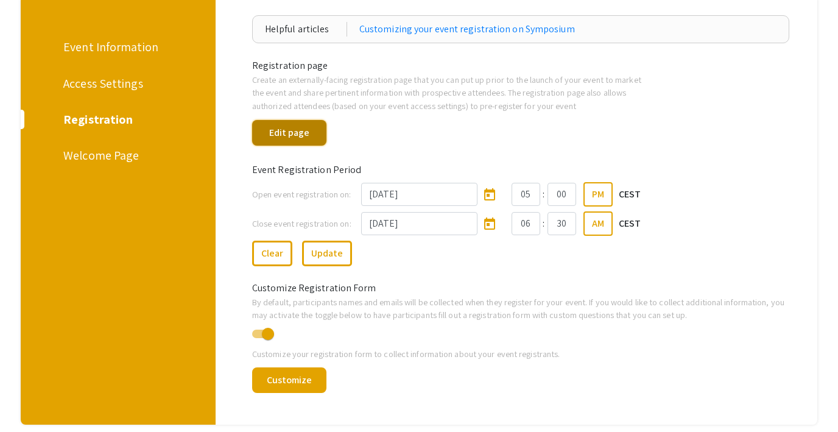
click at [292, 130] on button "Edit page" at bounding box center [289, 133] width 74 height 26
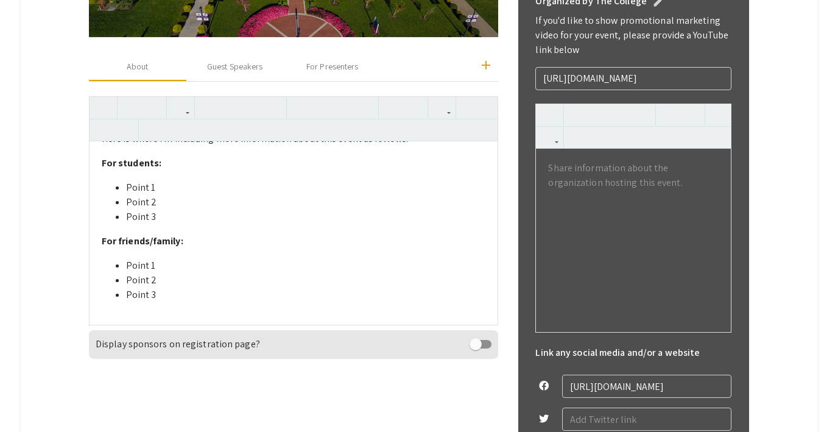
scroll to position [526, 0]
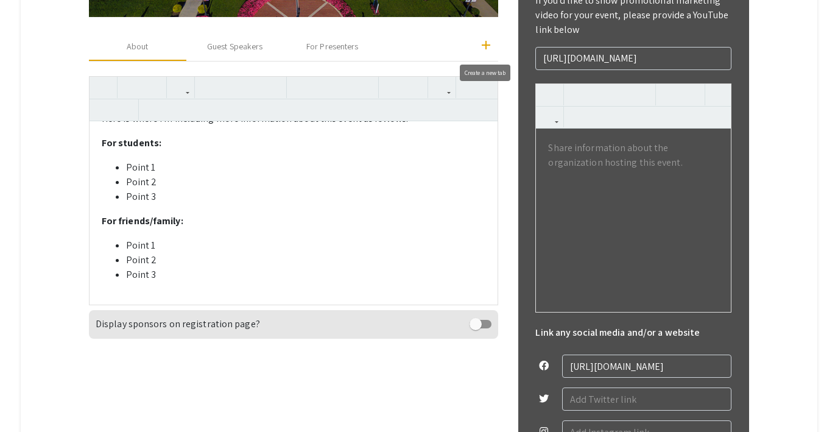
click at [487, 43] on mat-icon "add" at bounding box center [486, 45] width 15 height 15
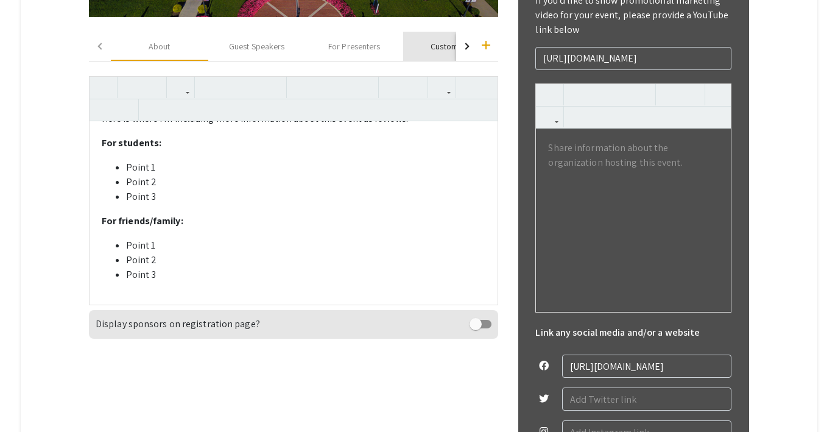
click at [419, 46] on div "Custom Tab" at bounding box center [451, 46] width 97 height 29
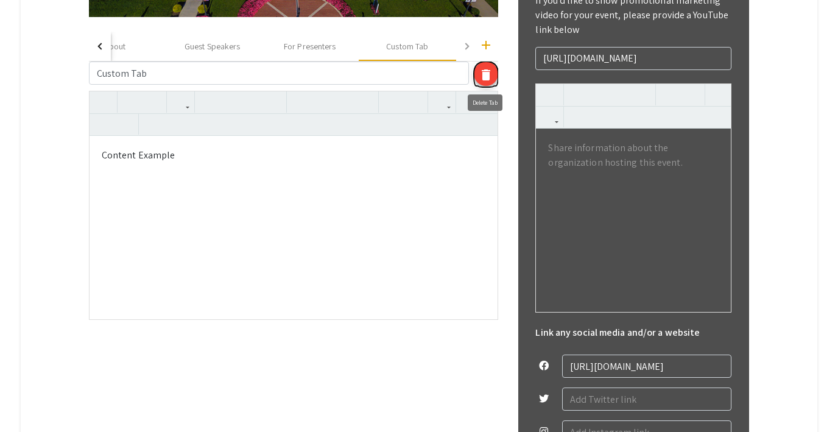
click at [486, 77] on mat-icon "delete" at bounding box center [486, 75] width 15 height 15
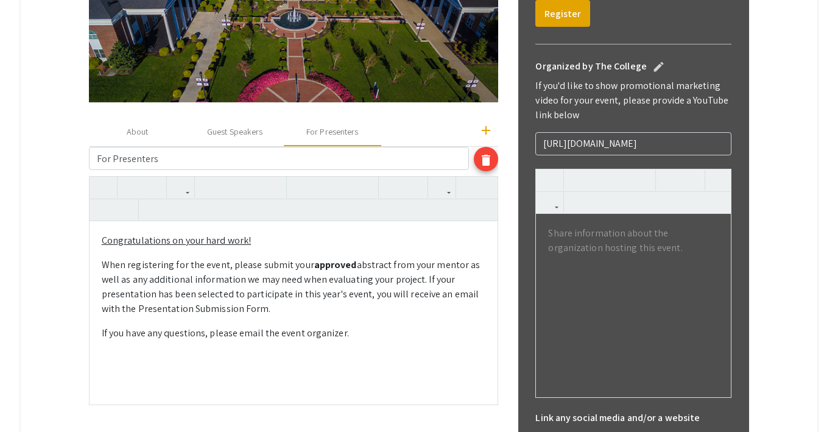
scroll to position [0, 0]
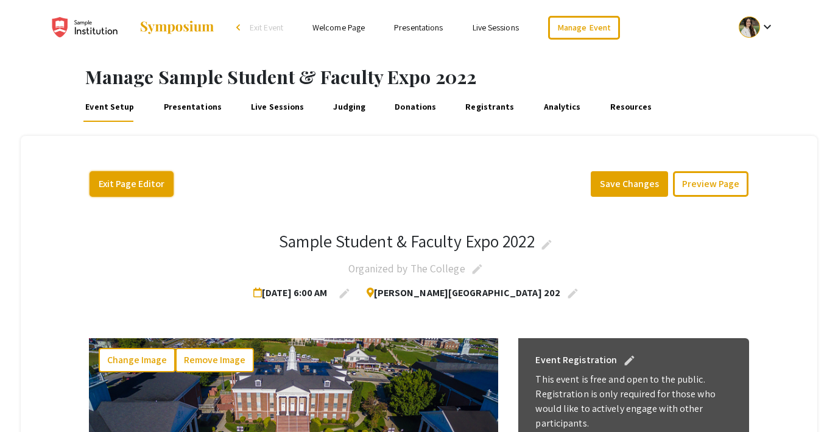
click at [146, 177] on button "Exit Page Editor" at bounding box center [132, 184] width 84 height 26
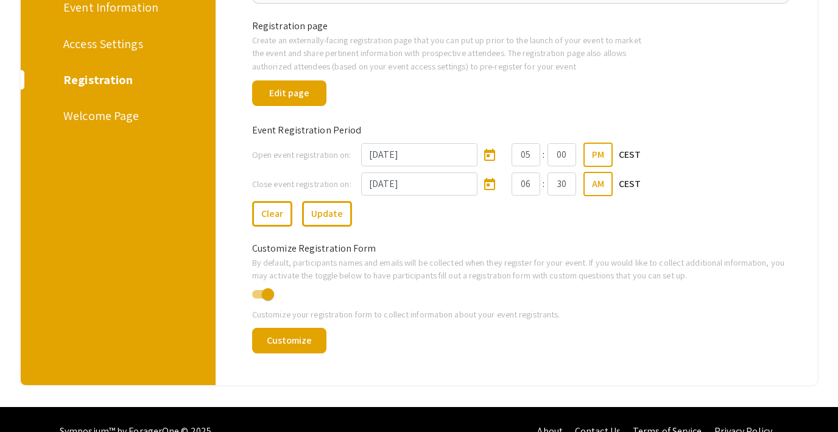
scroll to position [203, 0]
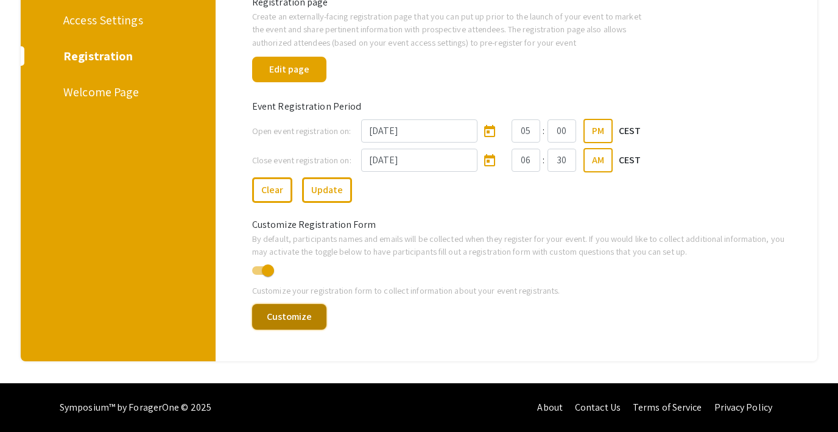
click at [281, 320] on button "Customize" at bounding box center [289, 317] width 74 height 26
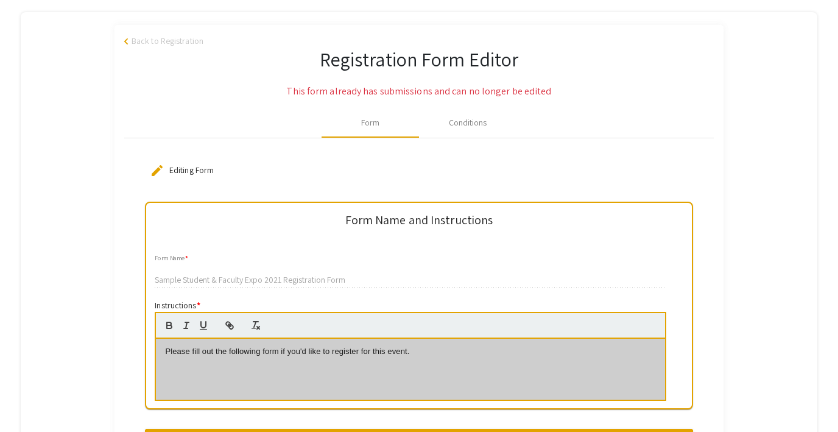
scroll to position [116, 0]
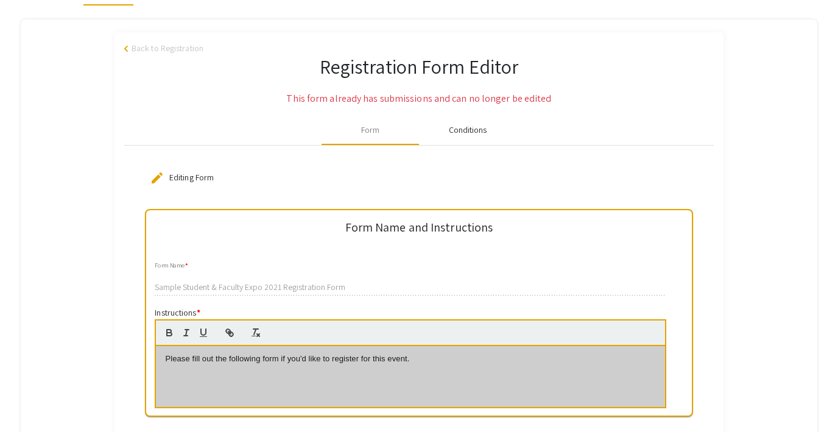
click at [467, 127] on div "Conditions" at bounding box center [468, 130] width 38 height 13
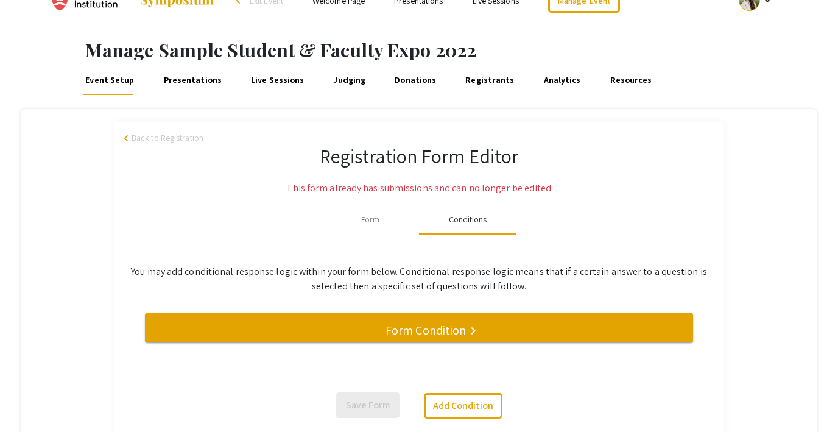
scroll to position [0, 0]
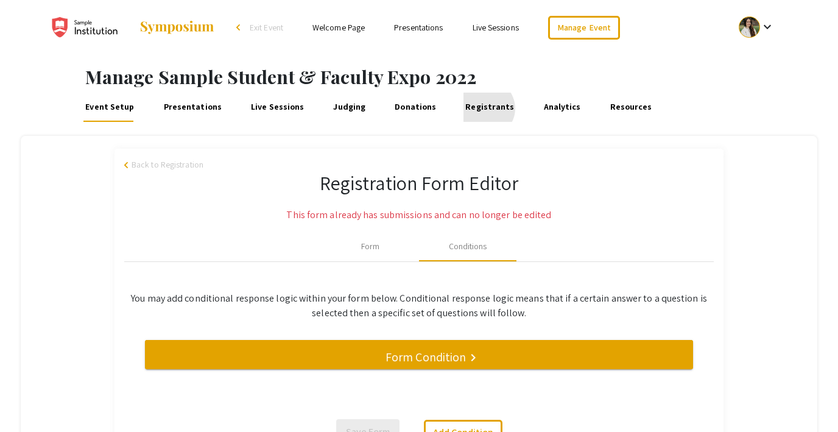
click at [470, 108] on link "Registrants" at bounding box center [490, 107] width 53 height 29
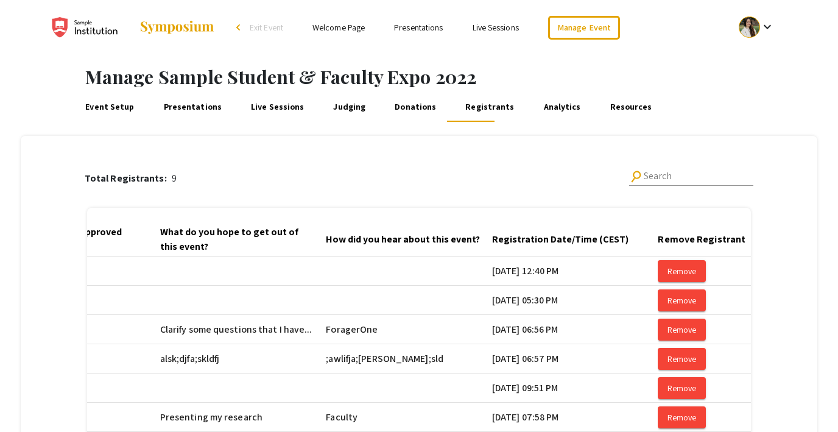
click at [107, 107] on link "Event Setup" at bounding box center [109, 107] width 53 height 29
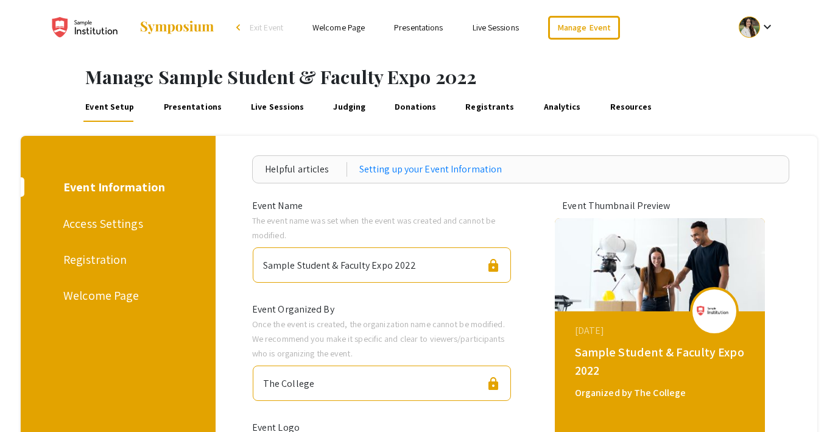
click at [104, 292] on div "Welcome Page" at bounding box center [115, 295] width 105 height 18
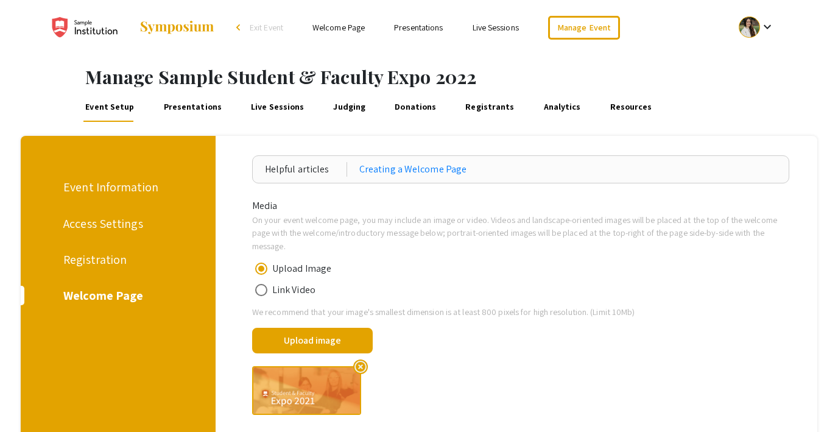
click at [180, 114] on link "Presentations" at bounding box center [192, 107] width 62 height 29
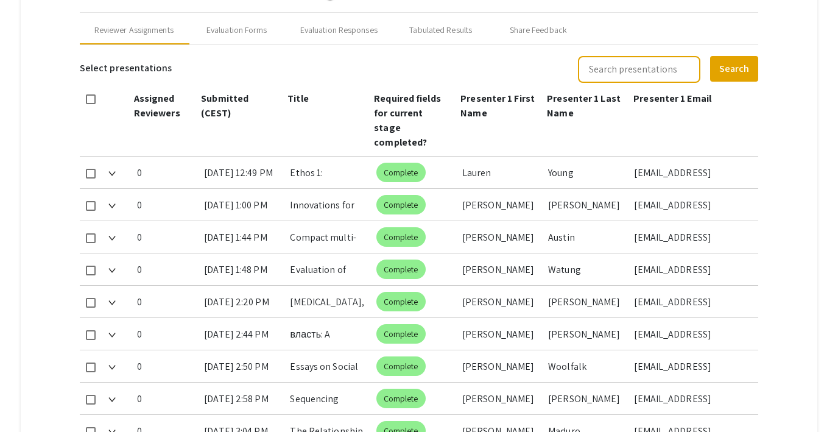
scroll to position [502, 0]
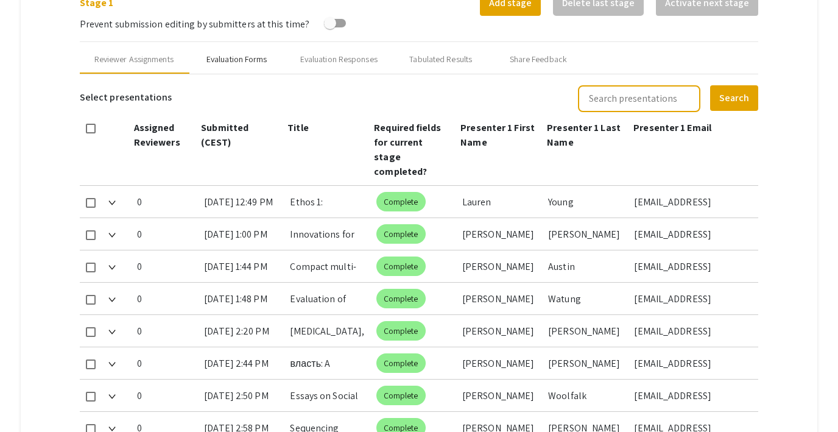
click at [222, 62] on div "Evaluation Forms" at bounding box center [237, 59] width 61 height 13
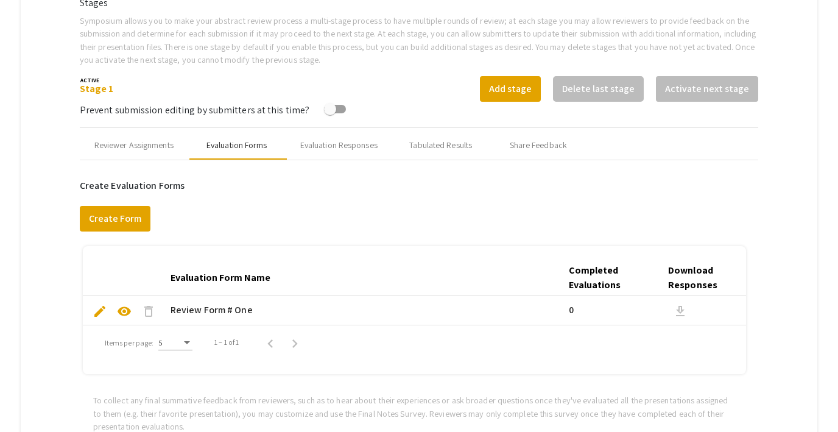
scroll to position [348, 0]
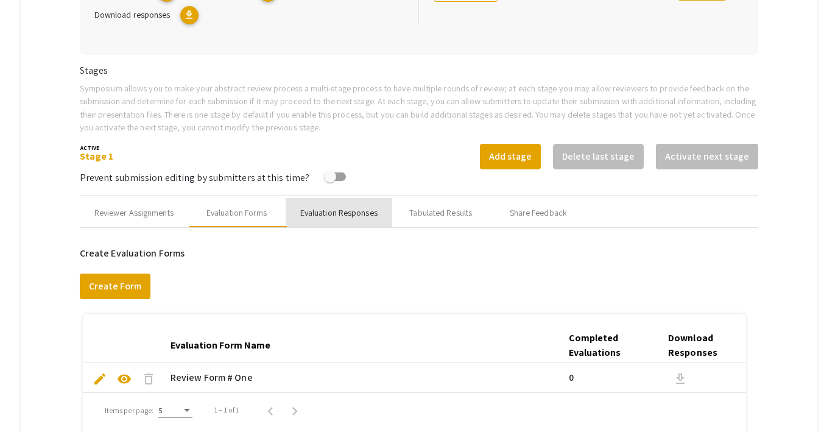
click at [320, 214] on div "Evaluation Responses" at bounding box center [338, 213] width 77 height 13
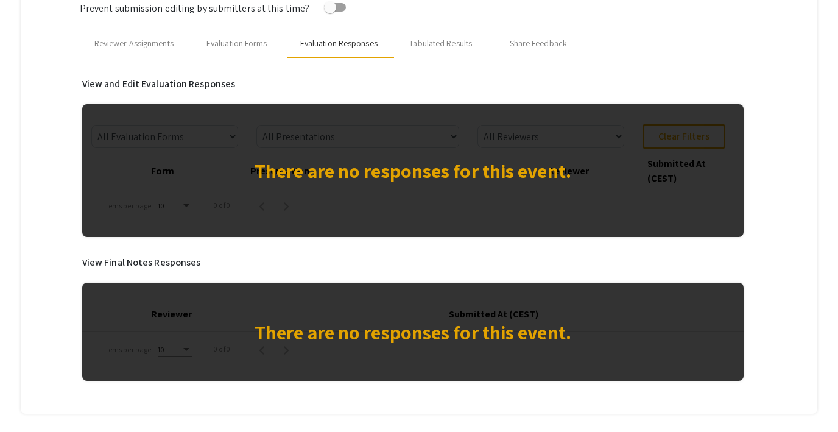
scroll to position [532, 0]
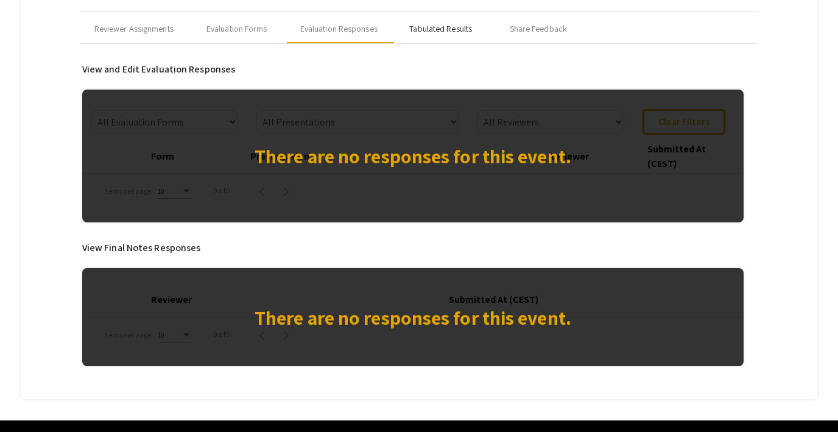
click at [430, 30] on div "Tabulated Results" at bounding box center [440, 29] width 63 height 13
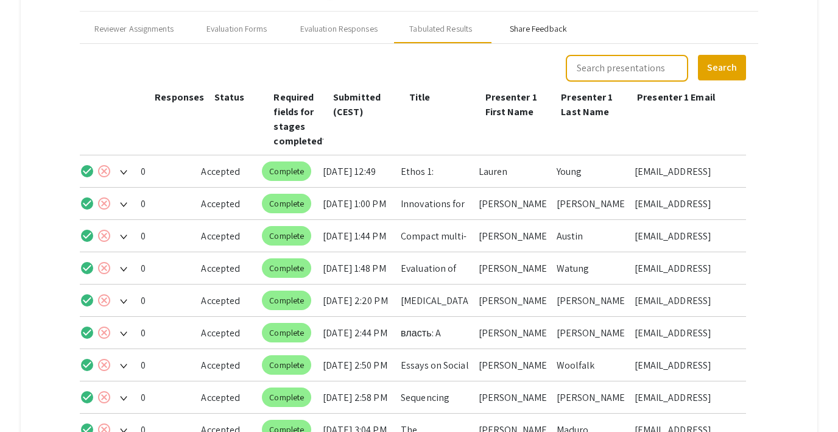
click at [544, 27] on div "Share Feedback" at bounding box center [538, 29] width 57 height 13
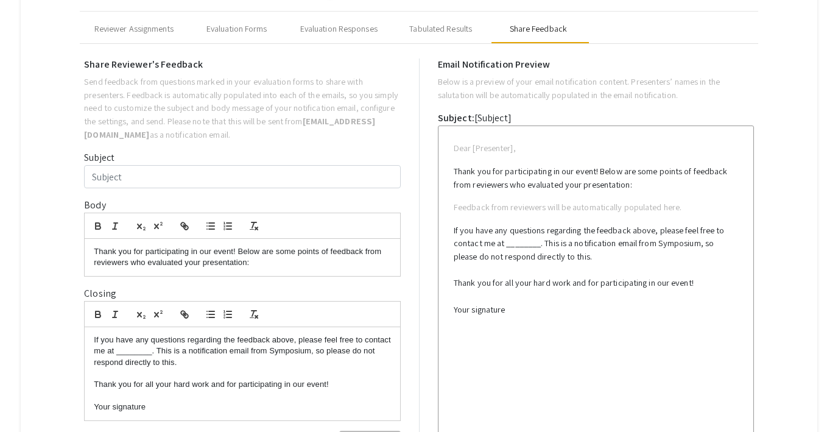
type input "Test Email for multiple co-presenters"
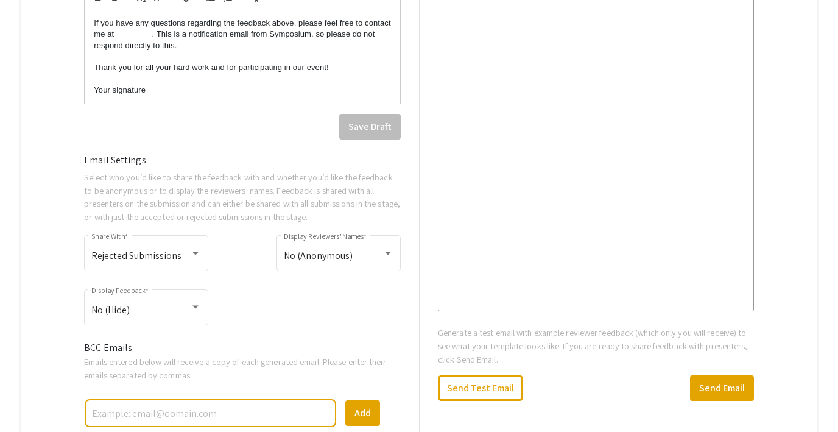
scroll to position [850, 0]
click at [171, 247] on div "Rejected Submissions Share With *" at bounding box center [146, 251] width 110 height 38
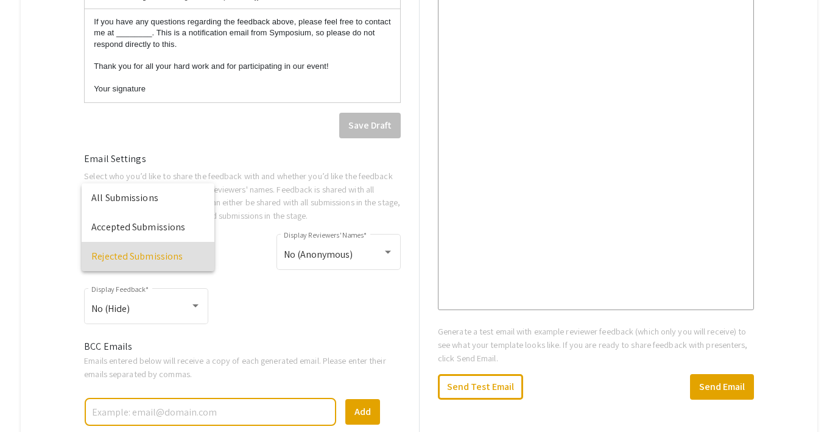
click at [263, 296] on div at bounding box center [419, 216] width 838 height 432
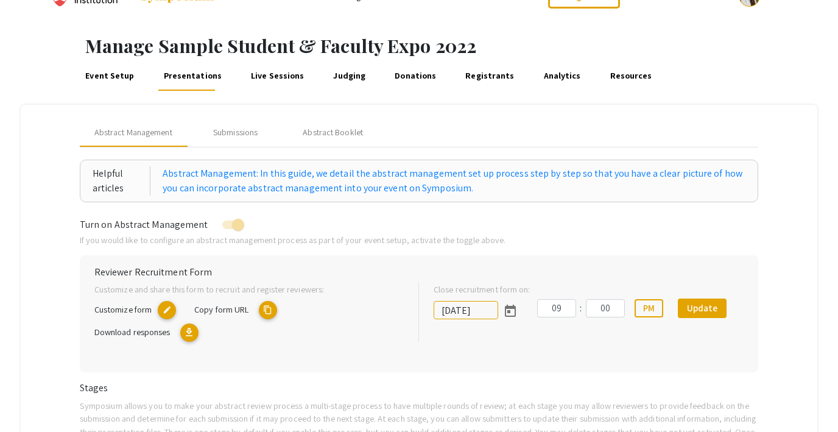
scroll to position [0, 0]
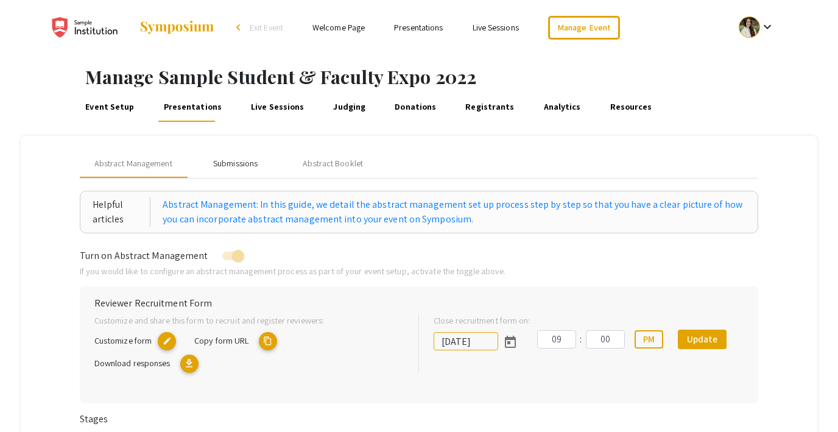
click at [241, 161] on div "Submissions" at bounding box center [235, 163] width 44 height 13
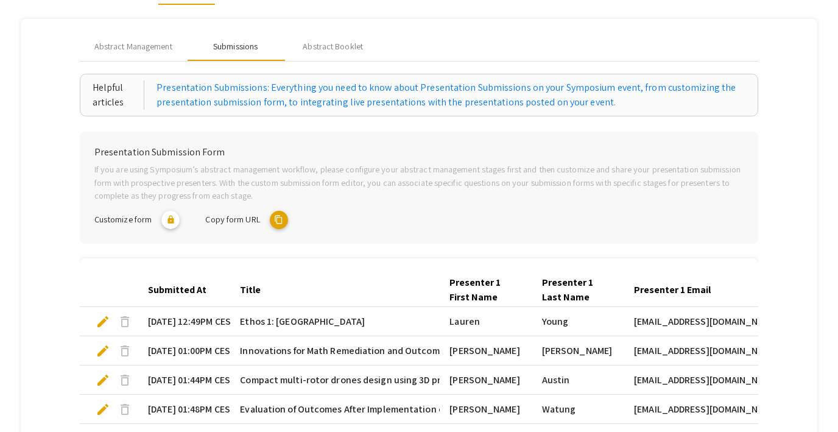
scroll to position [104, 0]
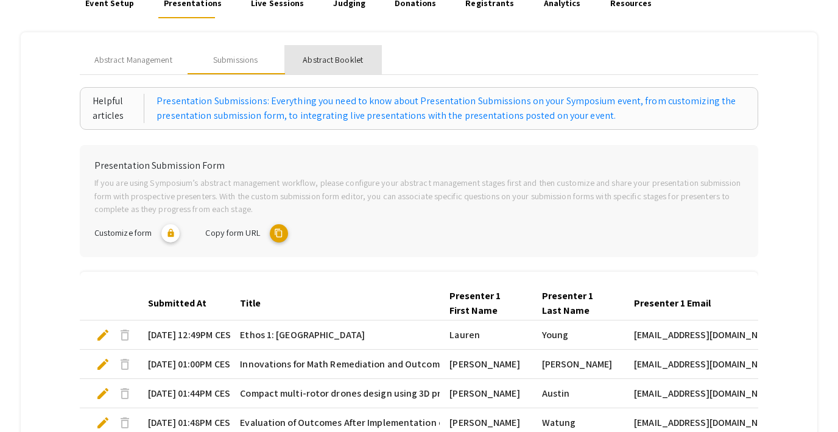
click at [335, 60] on div "Abstract Booklet" at bounding box center [333, 60] width 60 height 13
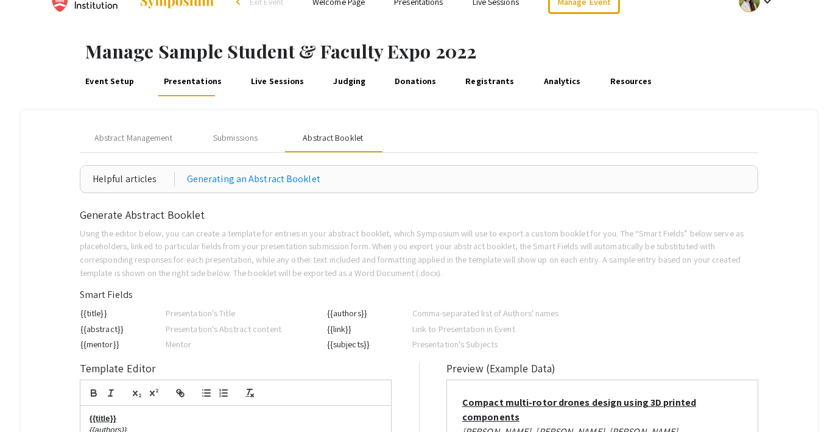
scroll to position [0, 0]
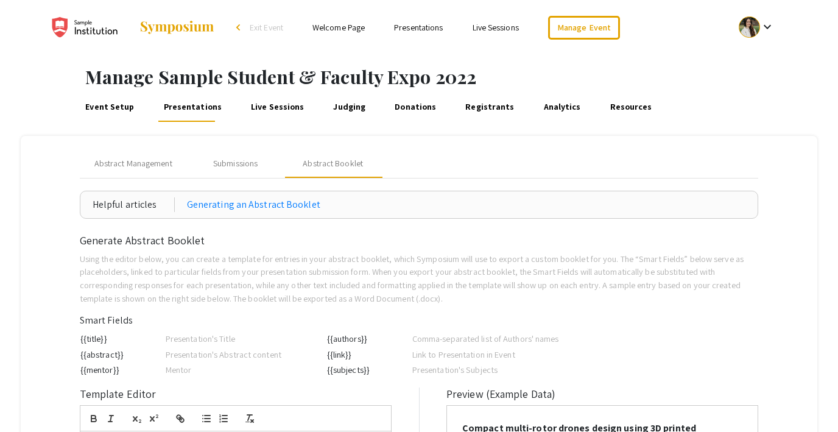
click at [263, 103] on link "Live Sessions" at bounding box center [277, 107] width 57 height 29
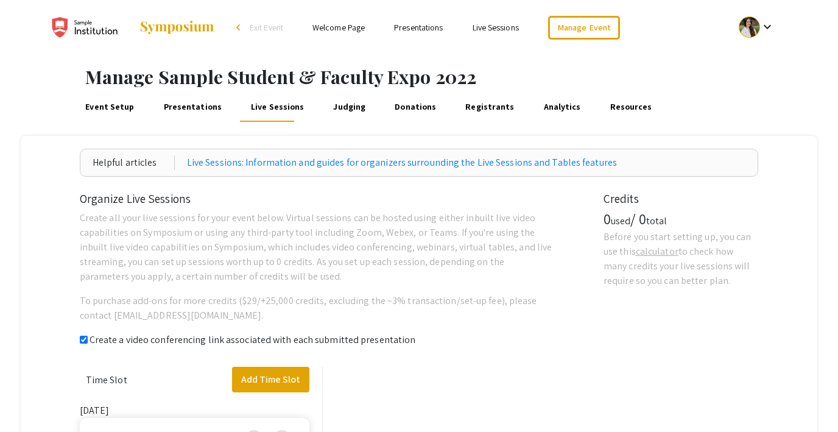
checkbox input "true"
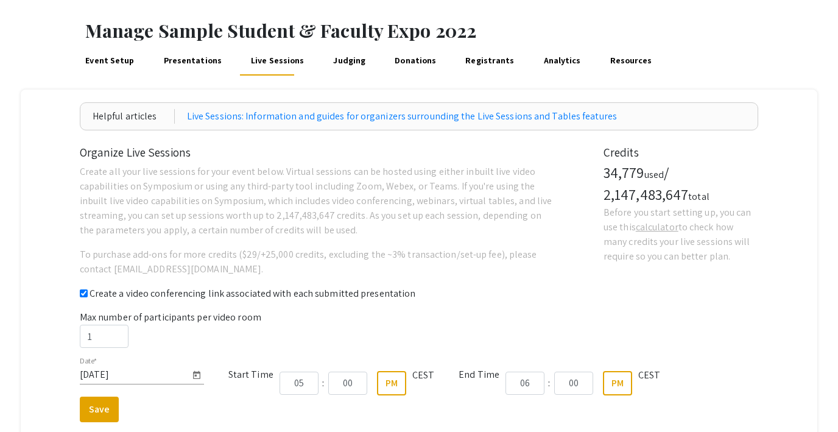
click at [339, 59] on link "Judging" at bounding box center [349, 60] width 37 height 29
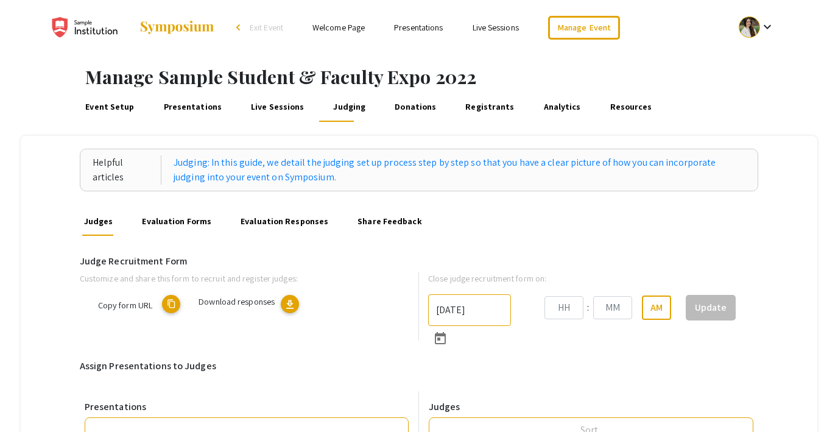
type input "6/6/2025"
type input "09"
type input "00"
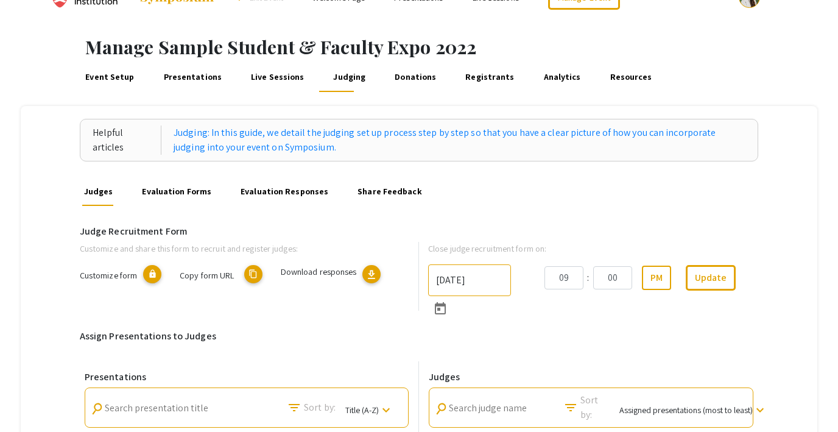
scroll to position [19, 0]
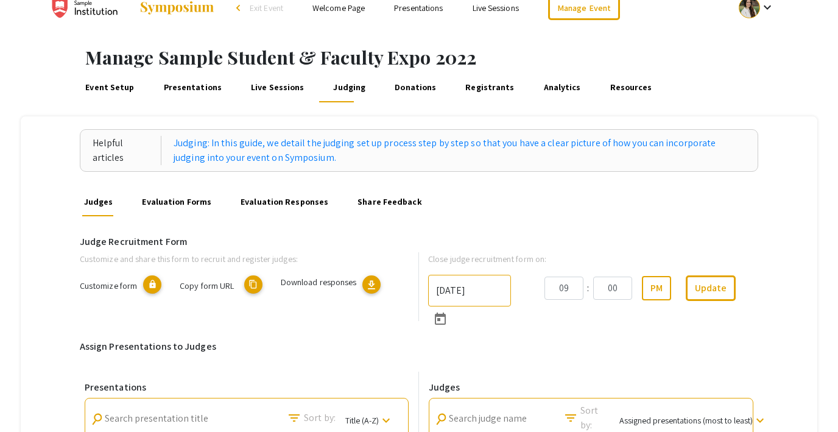
click at [187, 197] on link "Evaluation Forms" at bounding box center [176, 201] width 73 height 29
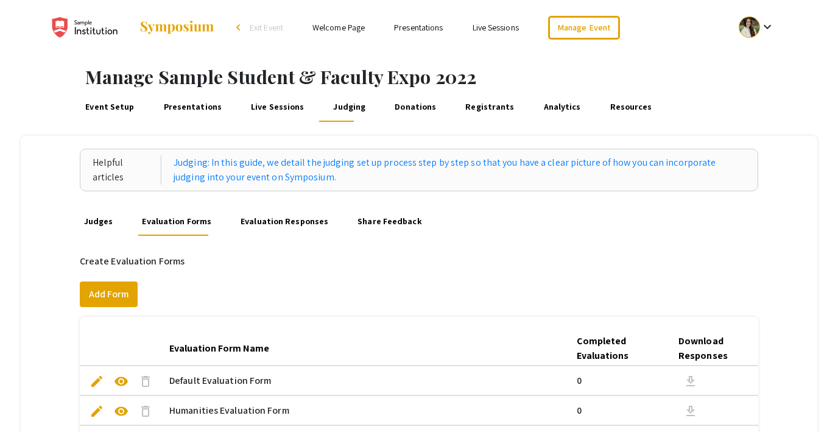
click at [280, 224] on link "Evaluation Responses" at bounding box center [285, 221] width 92 height 29
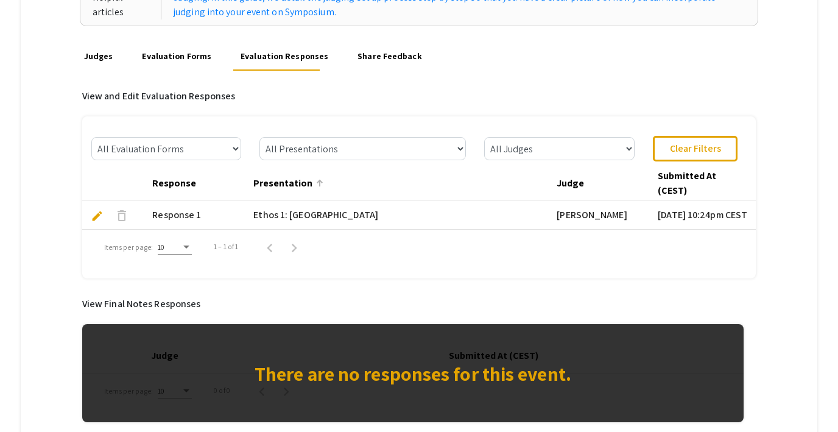
scroll to position [167, 0]
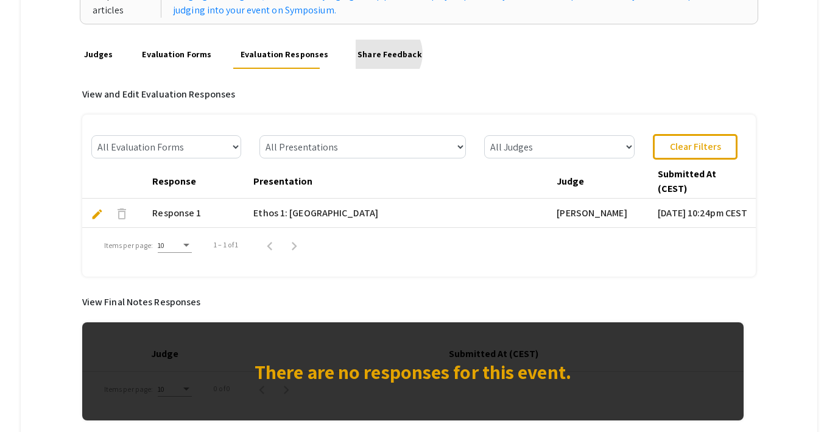
click at [373, 54] on link "Share Feedback" at bounding box center [390, 54] width 68 height 29
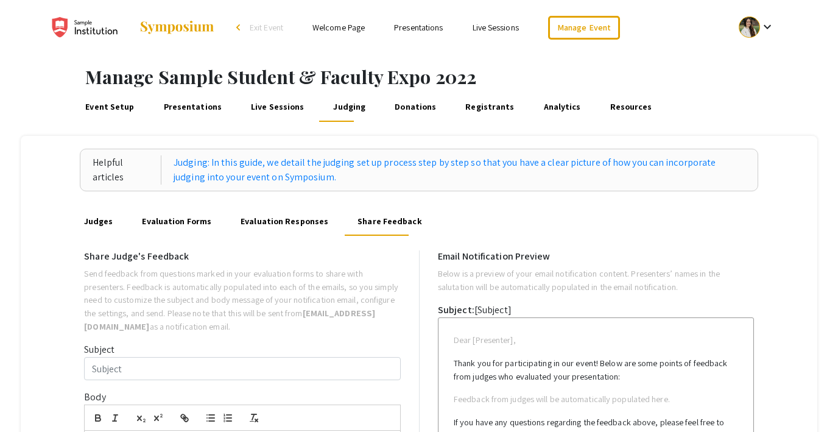
click at [393, 108] on link "Donations" at bounding box center [416, 107] width 46 height 29
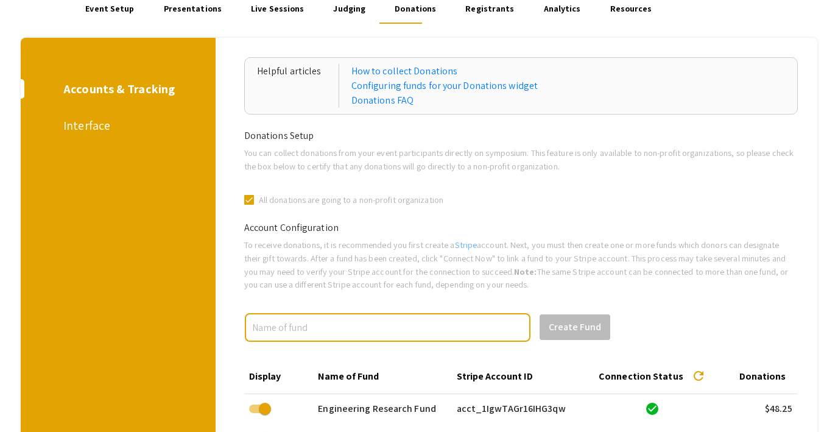
scroll to position [88, 0]
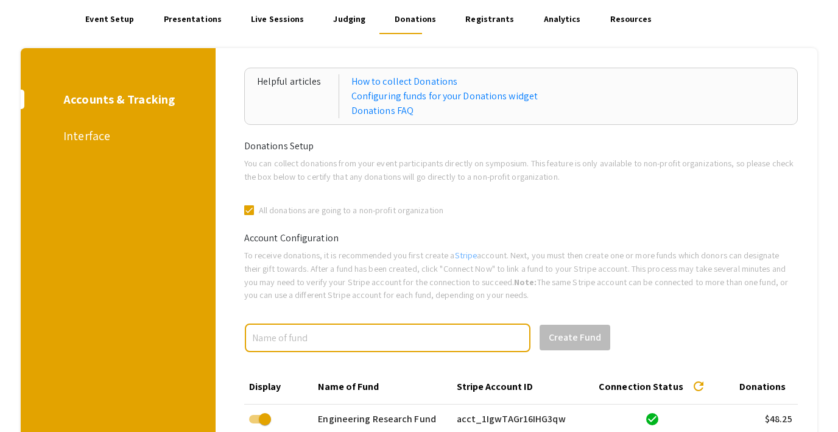
click at [91, 141] on div "Interface" at bounding box center [115, 136] width 105 height 18
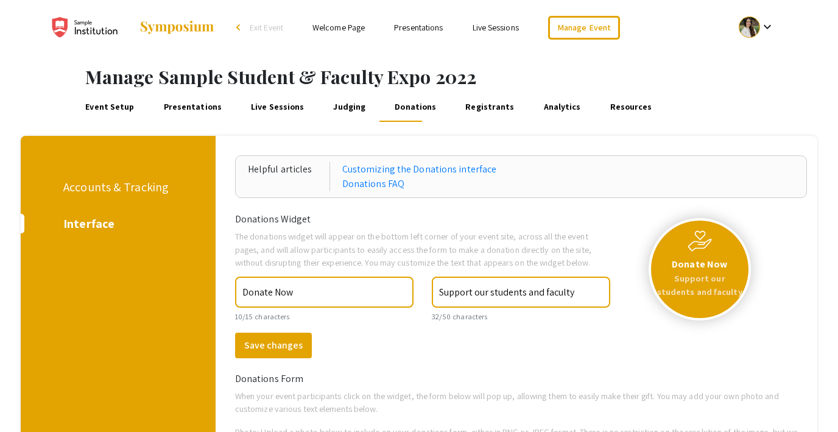
click at [464, 108] on link "Registrants" at bounding box center [490, 107] width 53 height 29
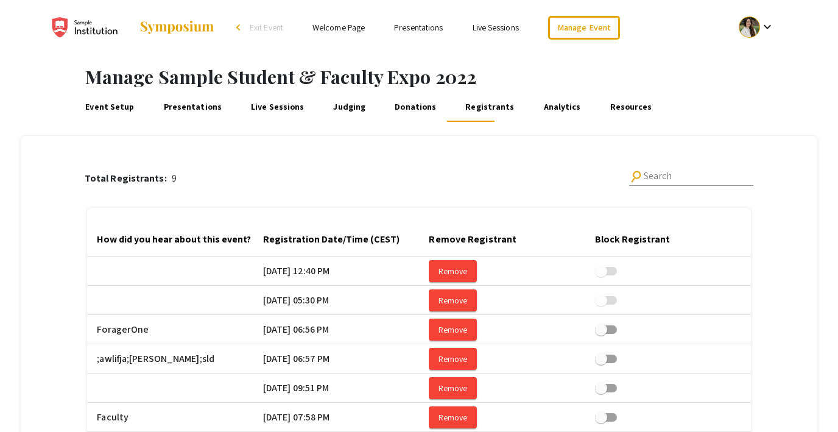
click at [542, 106] on link "Analytics" at bounding box center [562, 107] width 41 height 29
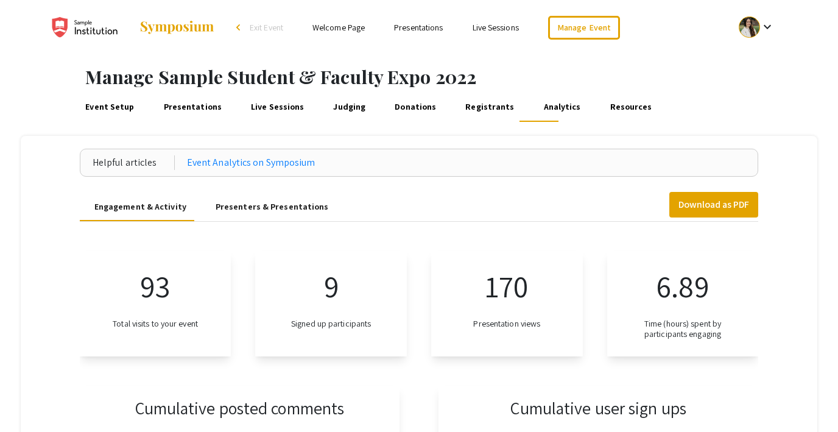
click at [249, 205] on div "Presenters & Presentations" at bounding box center [272, 206] width 113 height 13
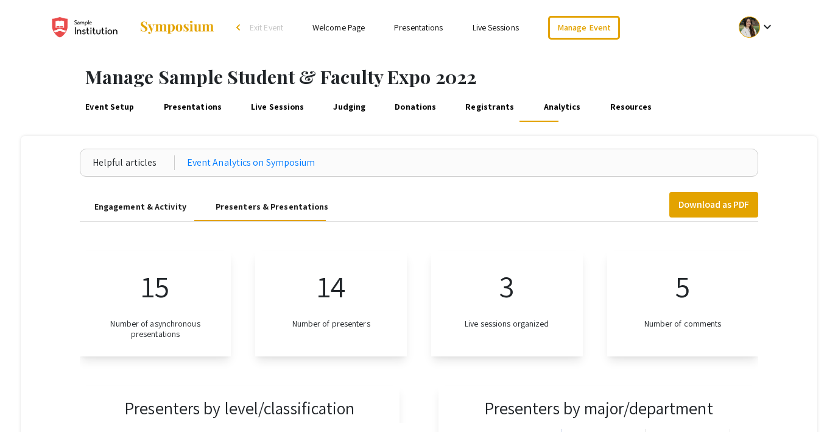
click at [608, 98] on link "Resources" at bounding box center [631, 107] width 46 height 29
